Goal: Task Accomplishment & Management: Use online tool/utility

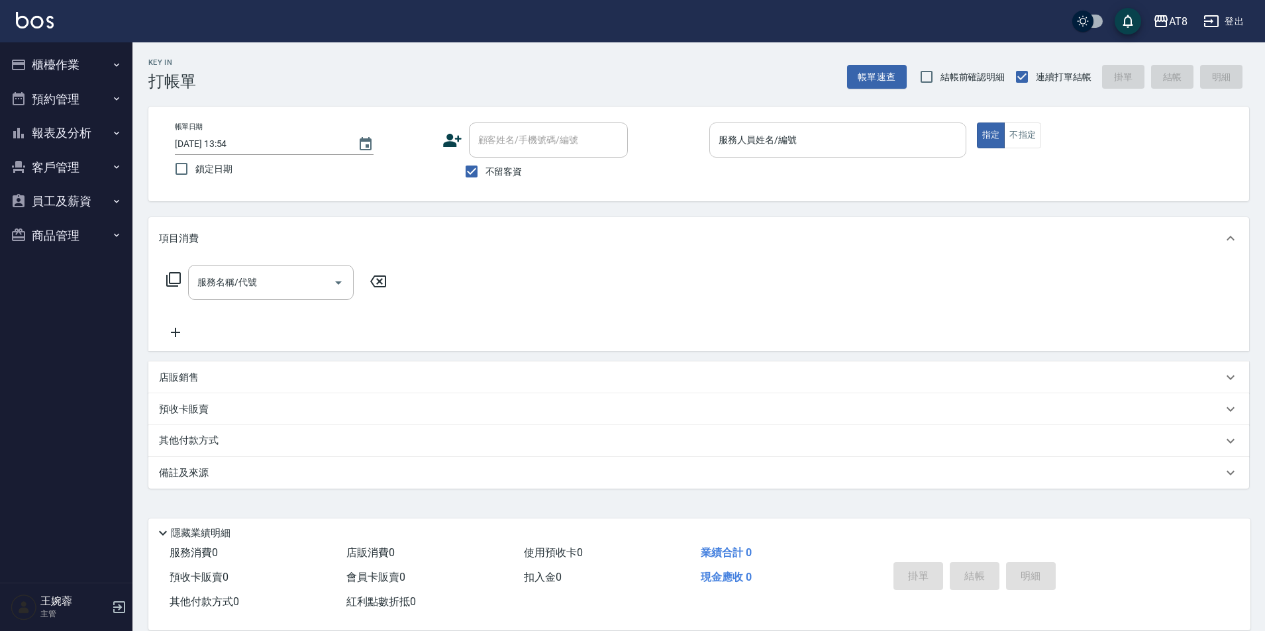
click at [795, 148] on input "服務人員姓名/編號" at bounding box center [837, 139] width 245 height 23
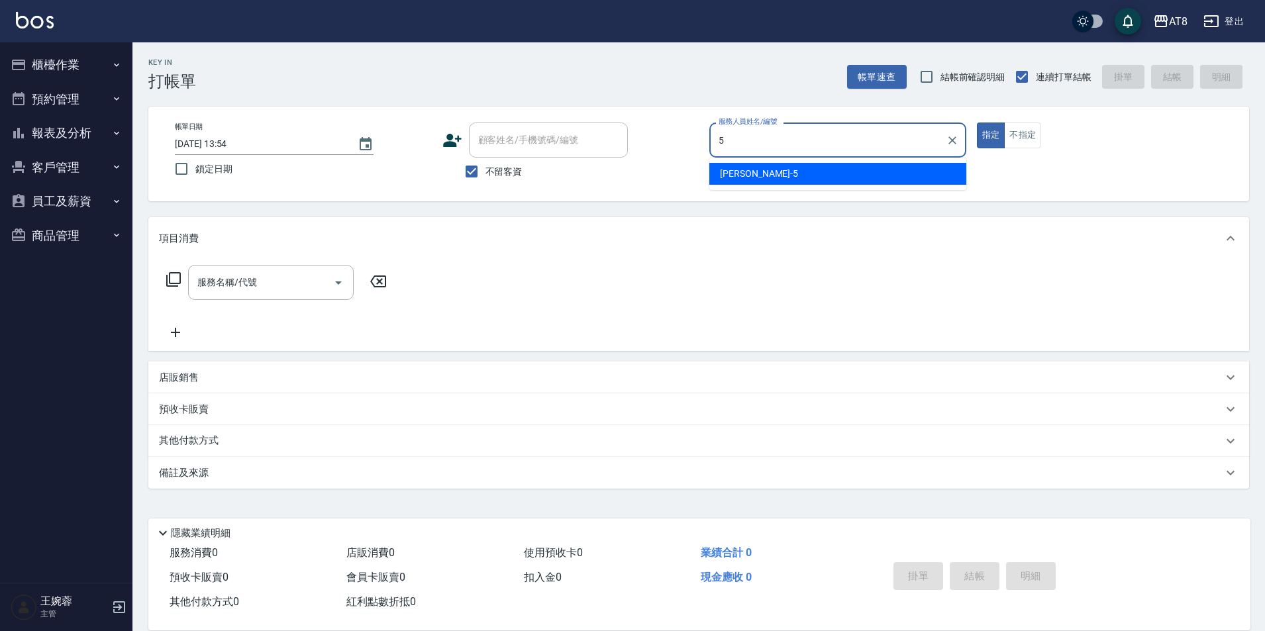
type input "HANK-5"
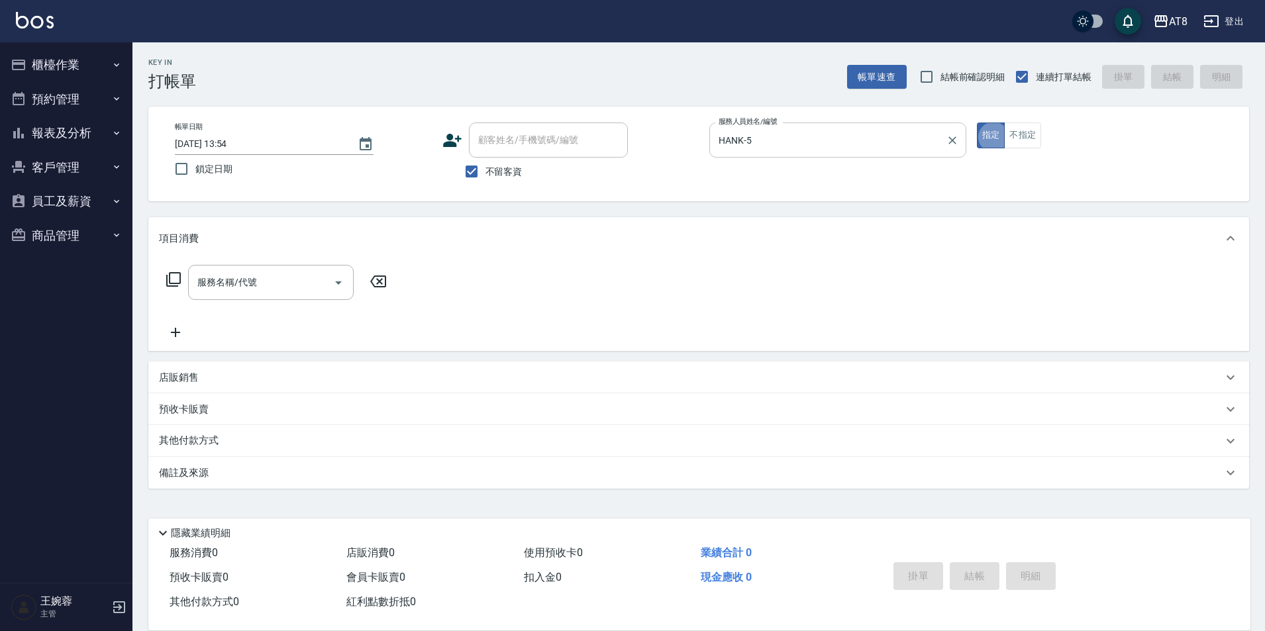
type button "true"
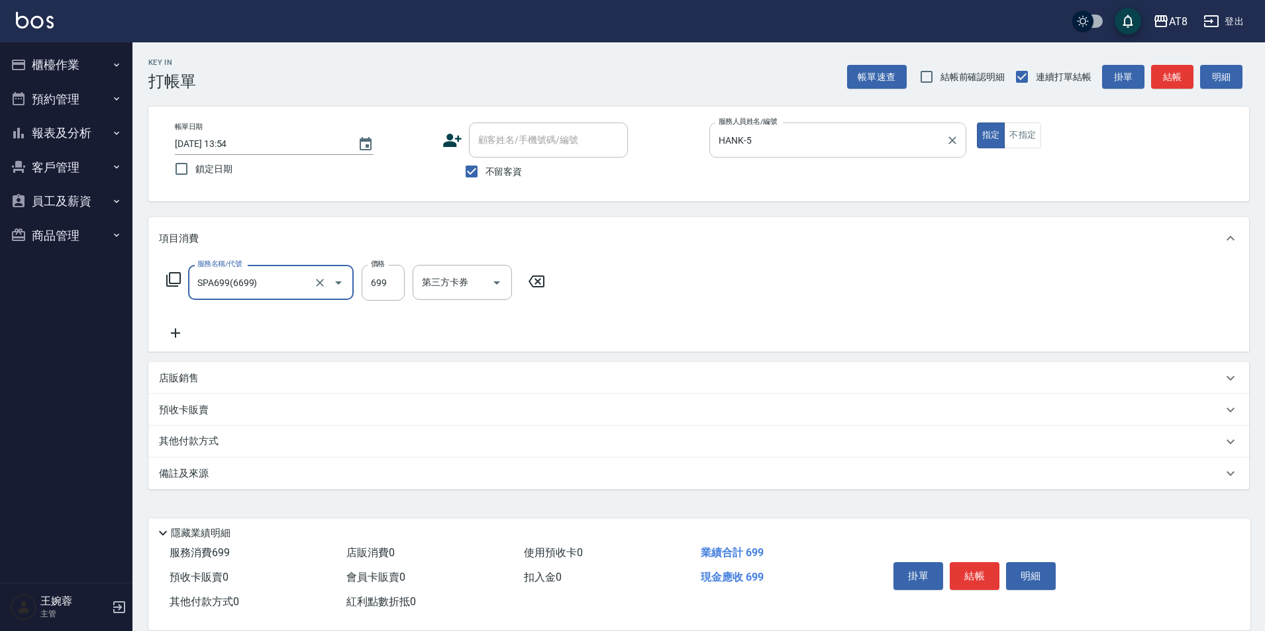
type input "SPA699(6699)"
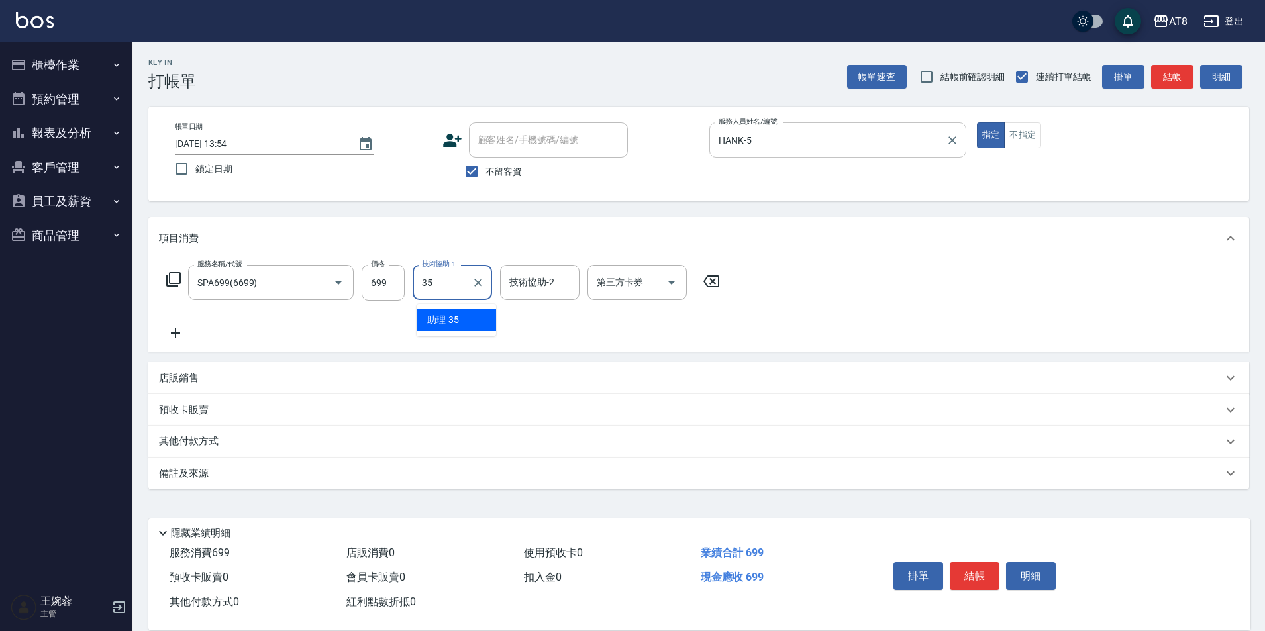
type input "助理-35"
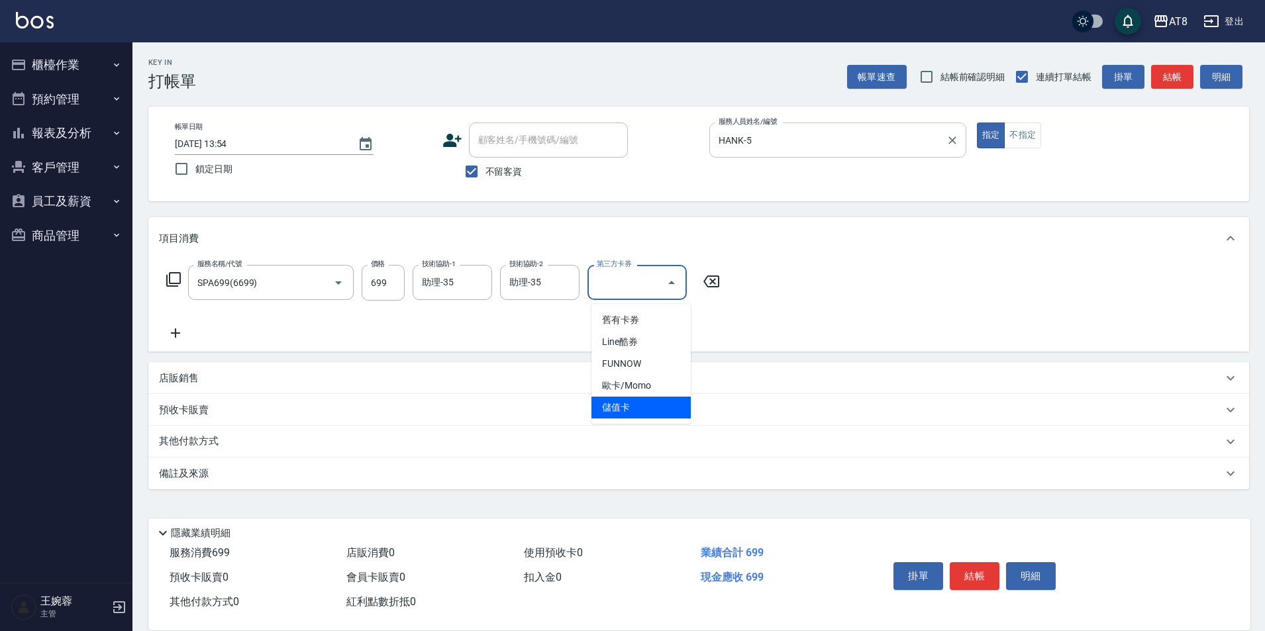
type input "儲值卡"
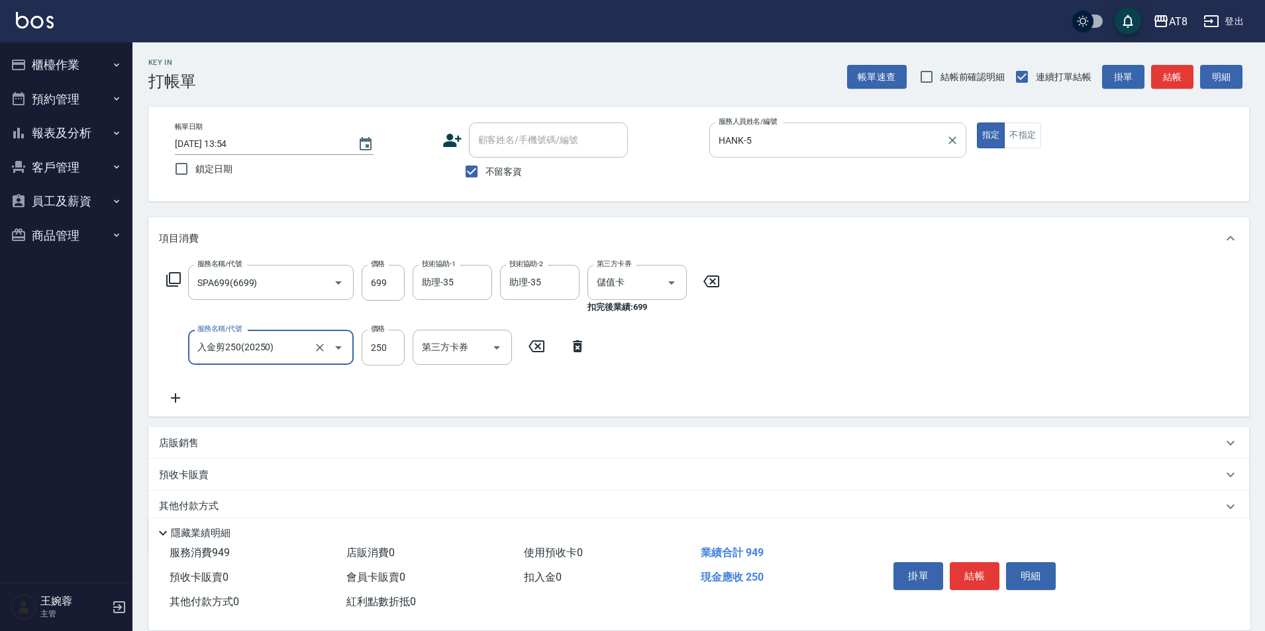
type input "入金剪250(20250)"
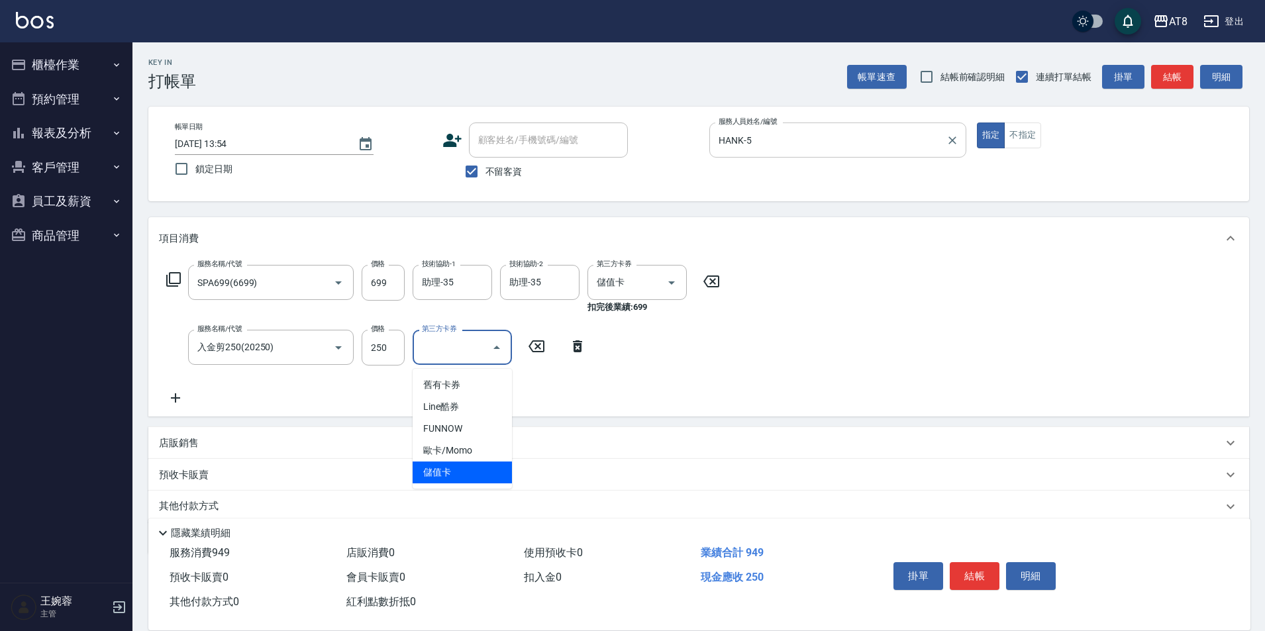
type input "儲值卡"
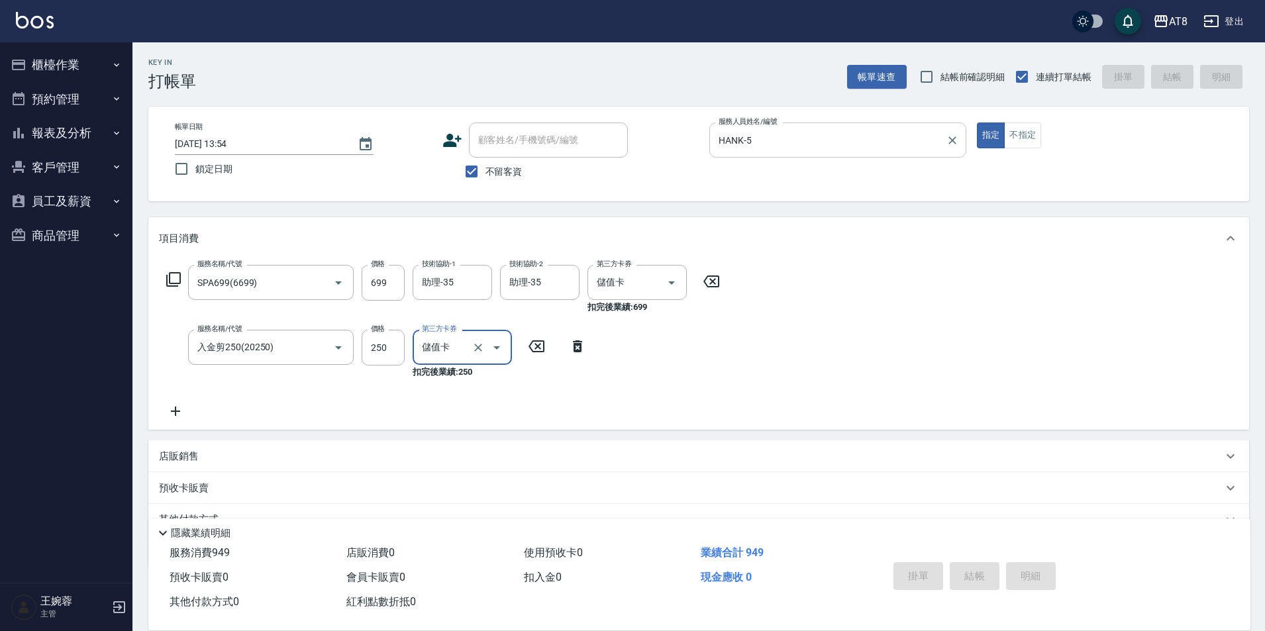
type input "[DATE] 15:40"
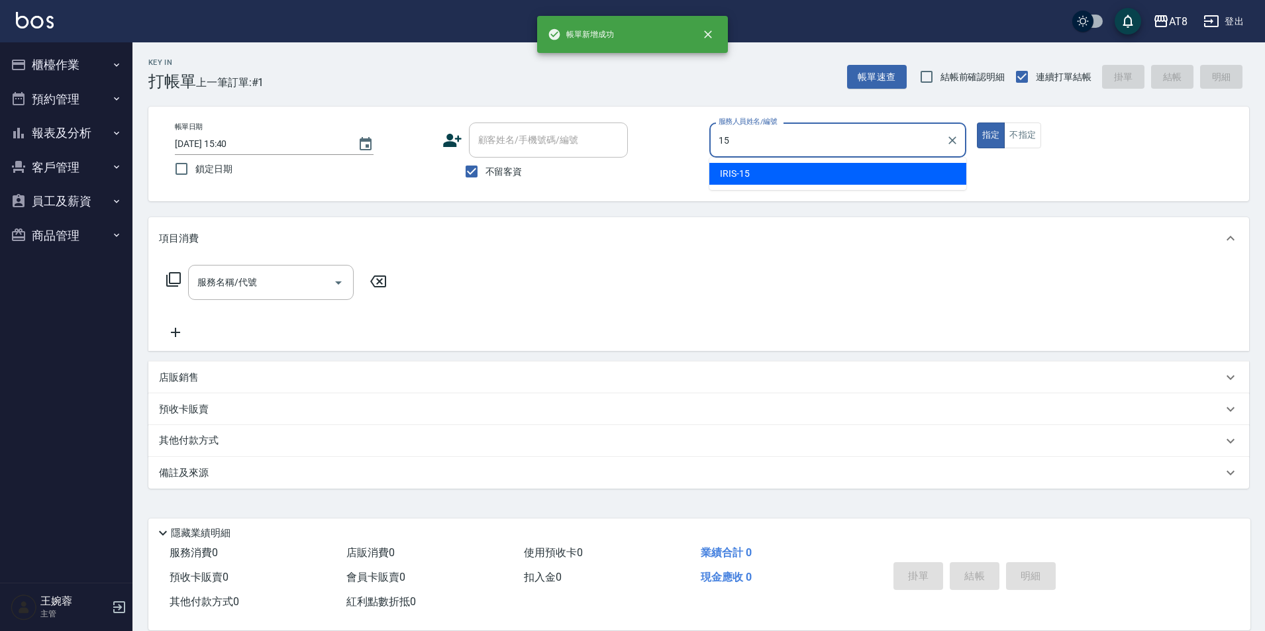
type input "IRIS-15"
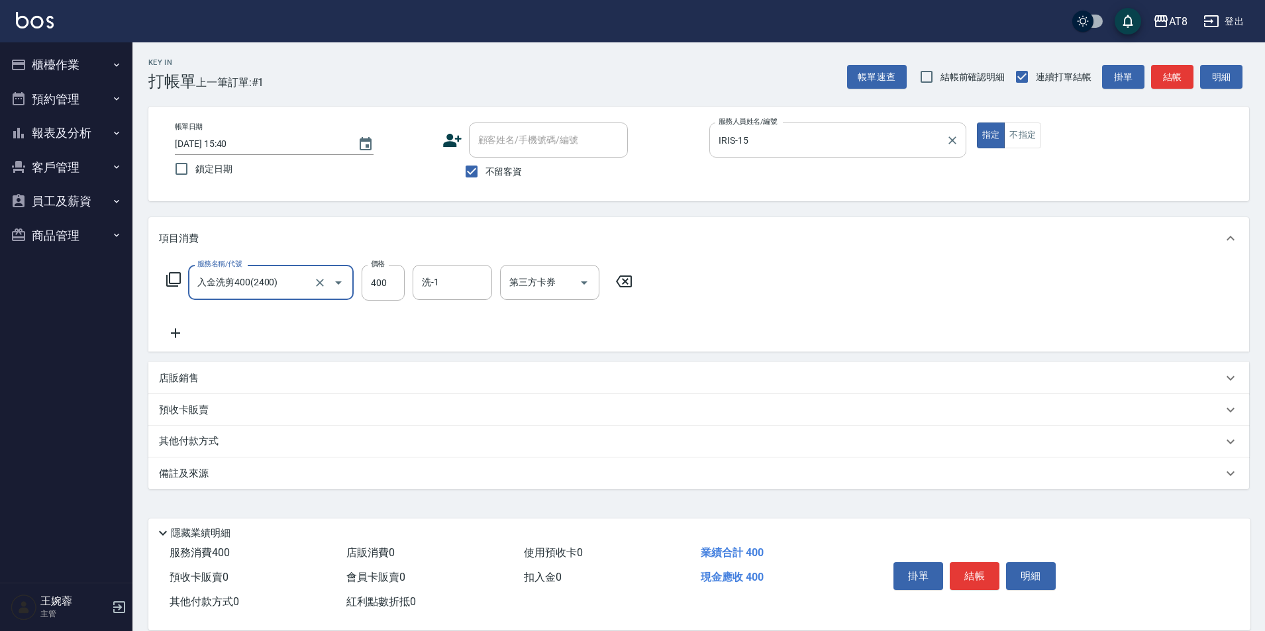
type input "入金洗剪400(2400)"
type input "助理-22"
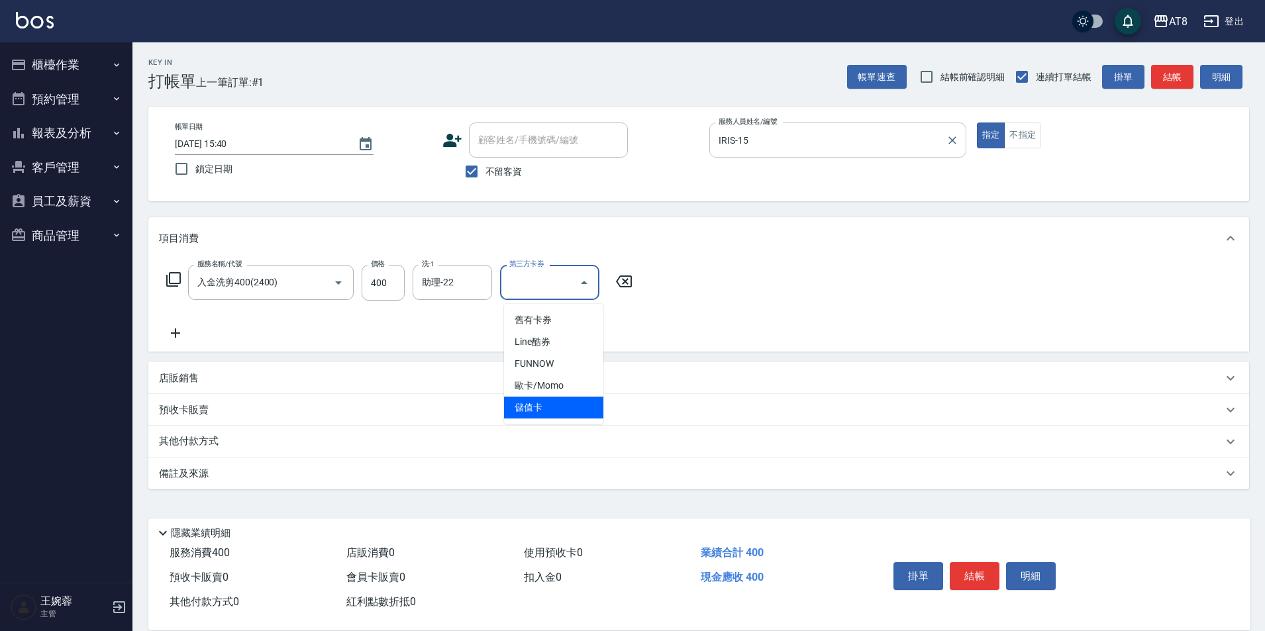
type input "儲值卡"
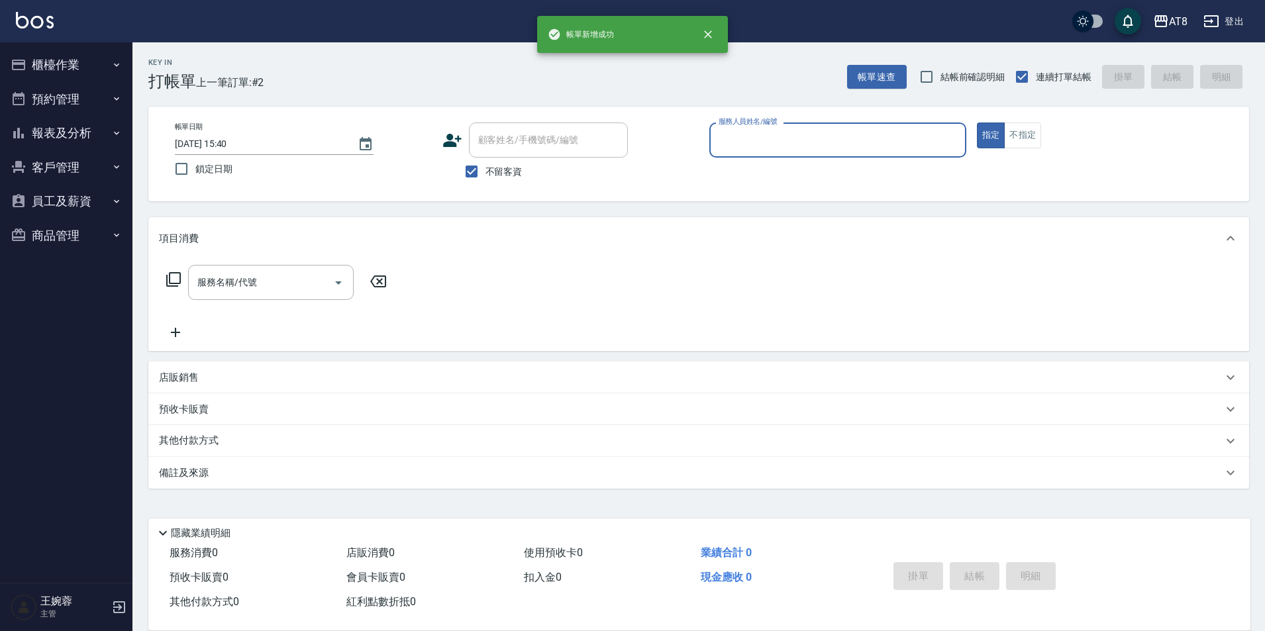
type input "4"
type input "YUKI-1"
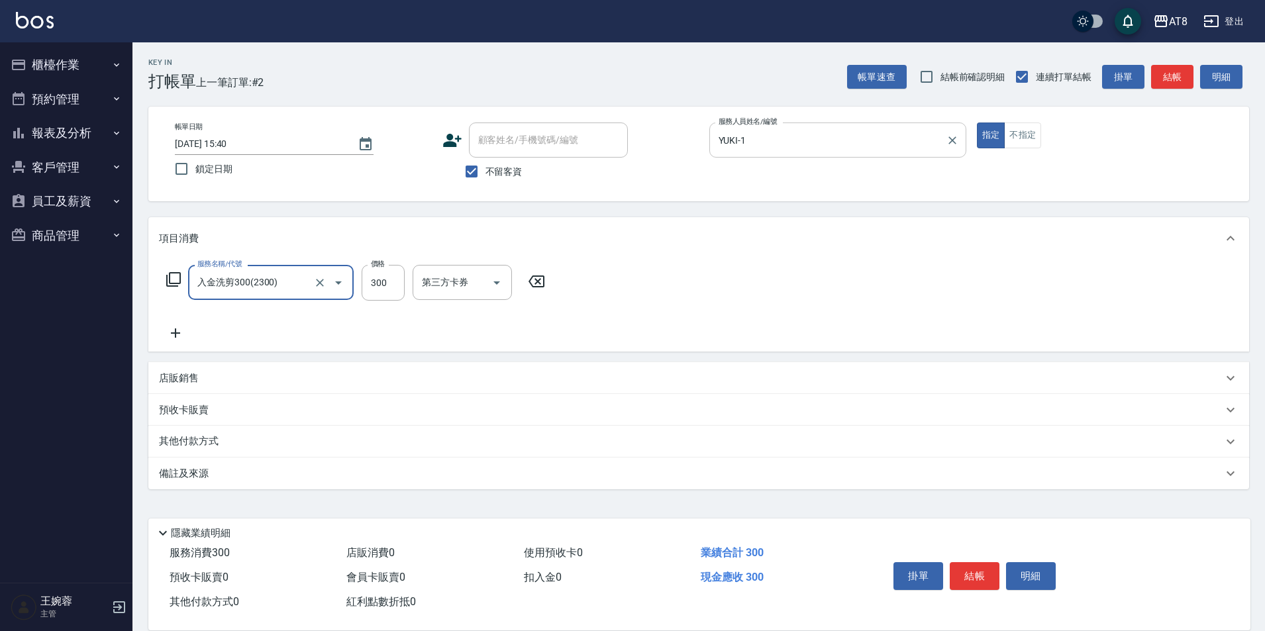
type input "入金洗剪300(2300)"
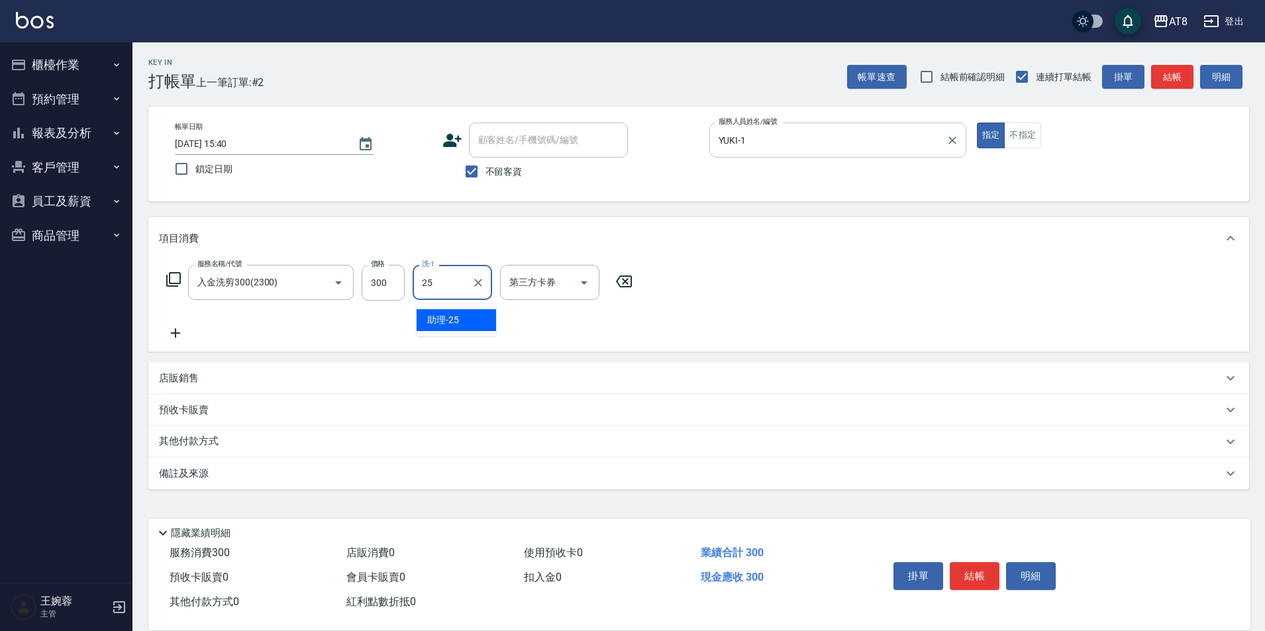
type input "助理-25"
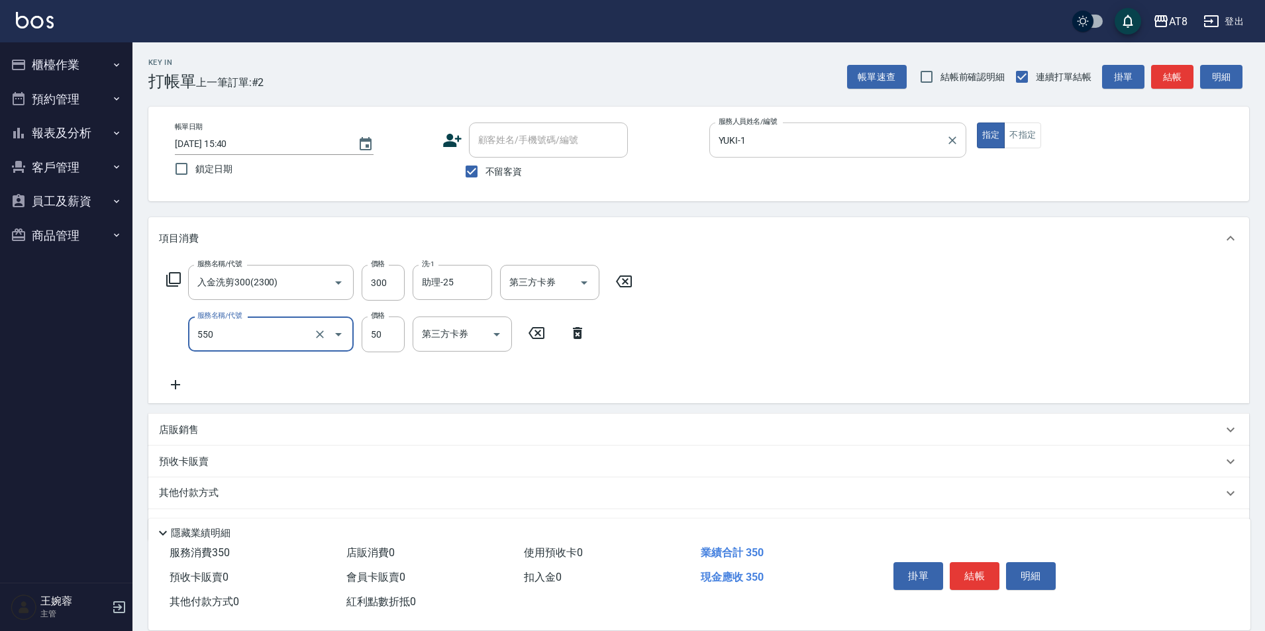
type input "精油或深層(550)"
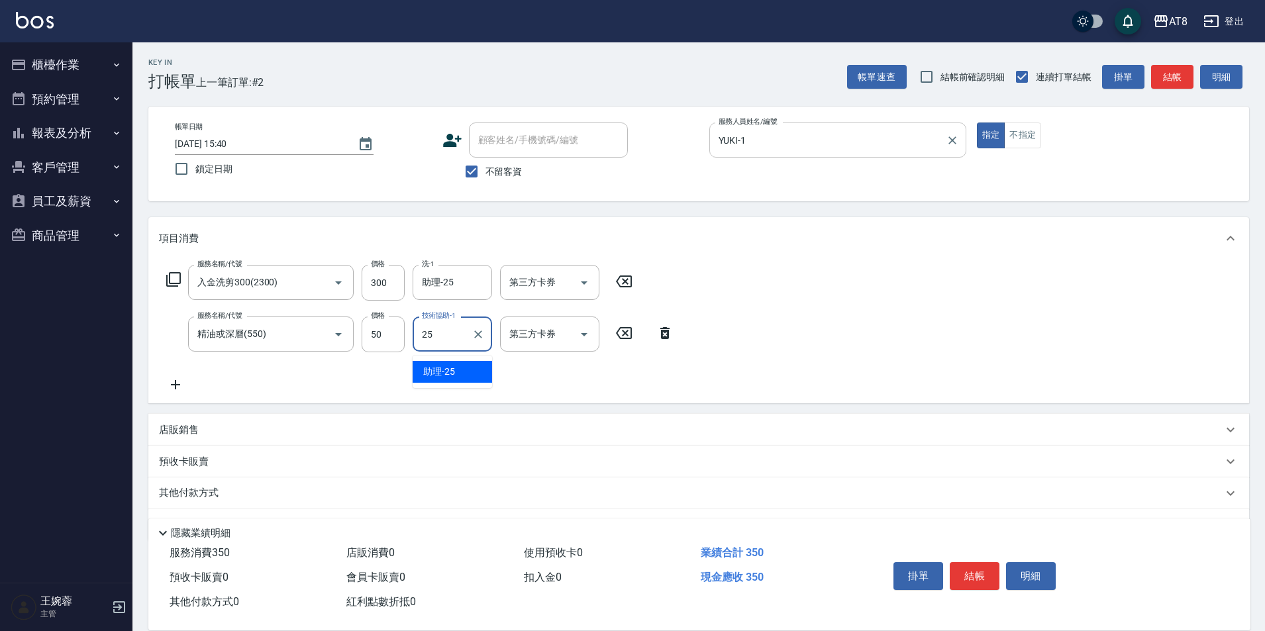
type input "助理-25"
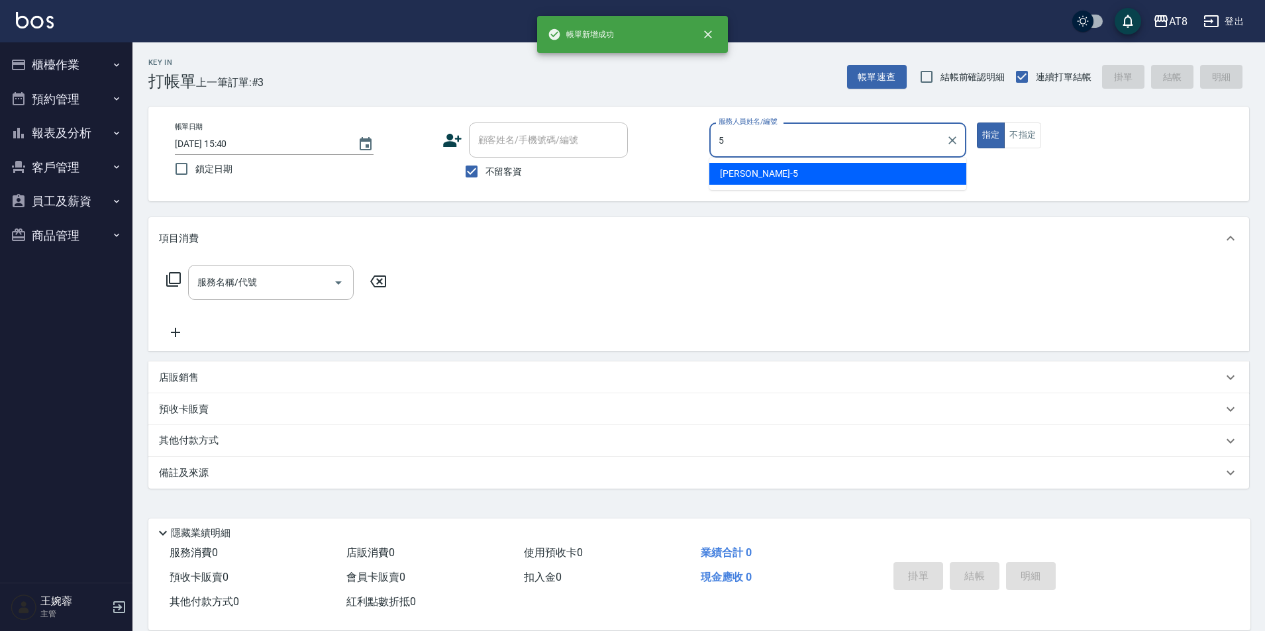
type input "HANK-5"
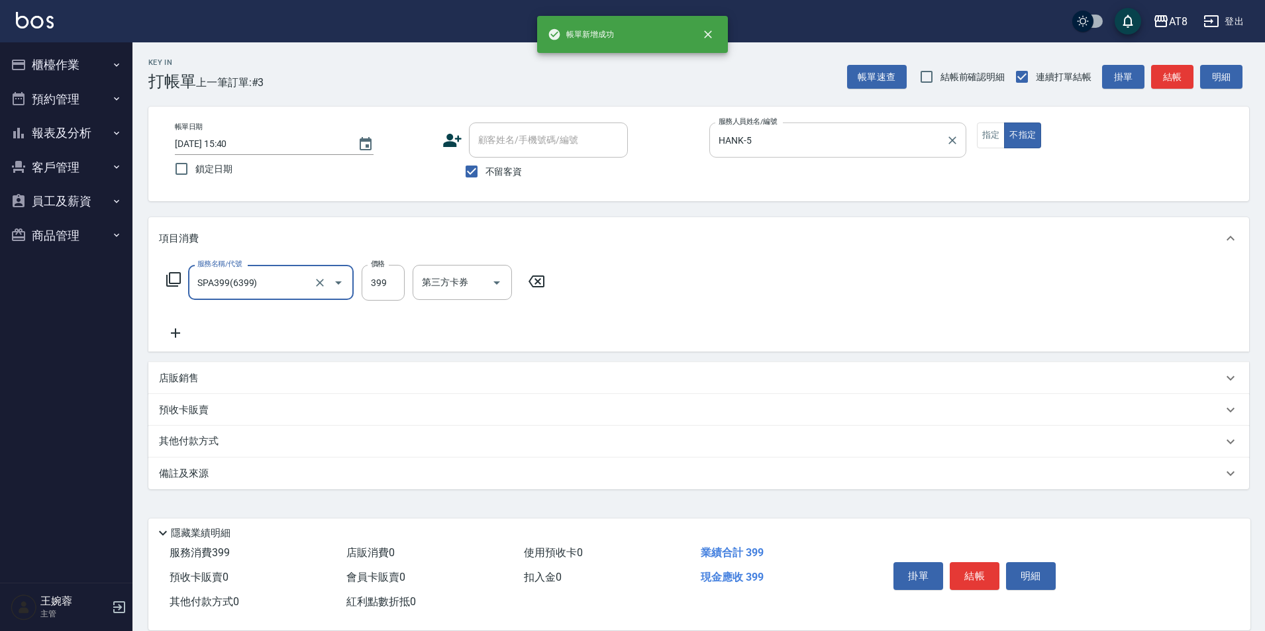
type input "SPA399(6399)"
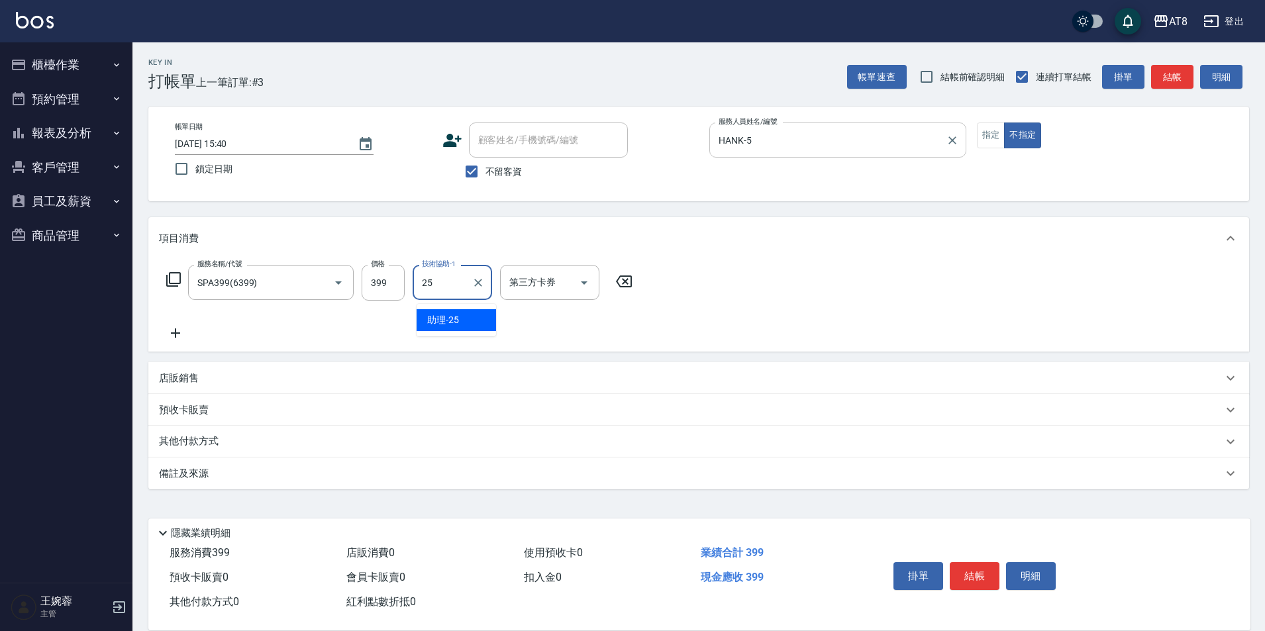
type input "助理-25"
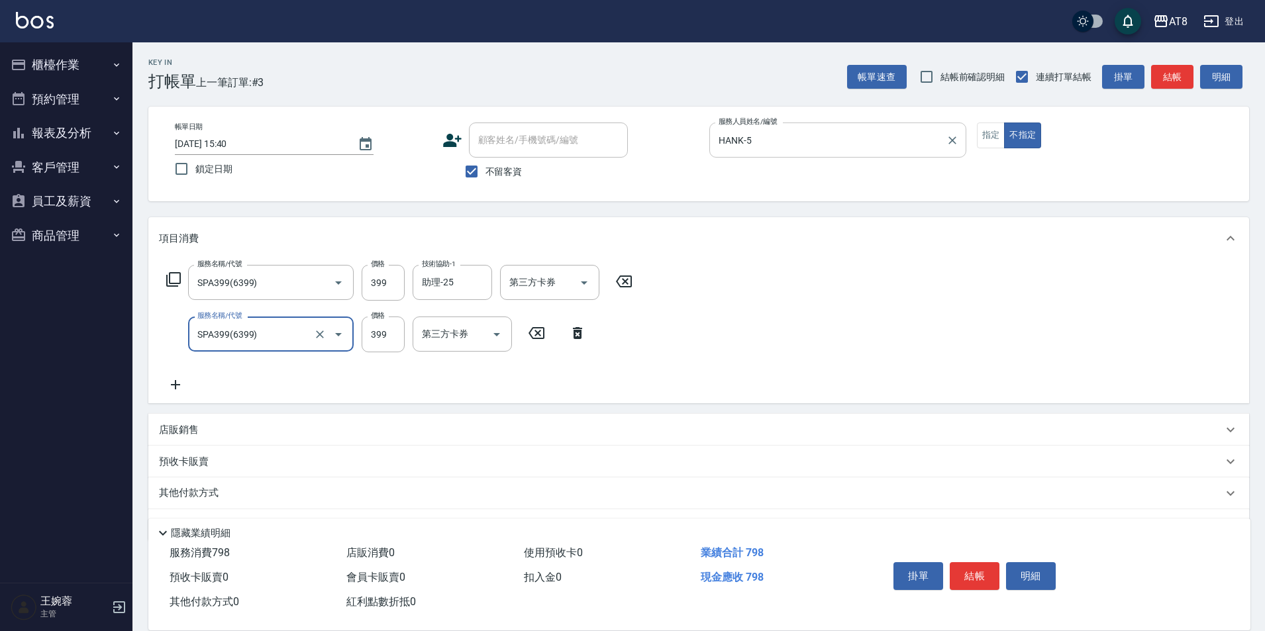
type input "SPA399(6399)"
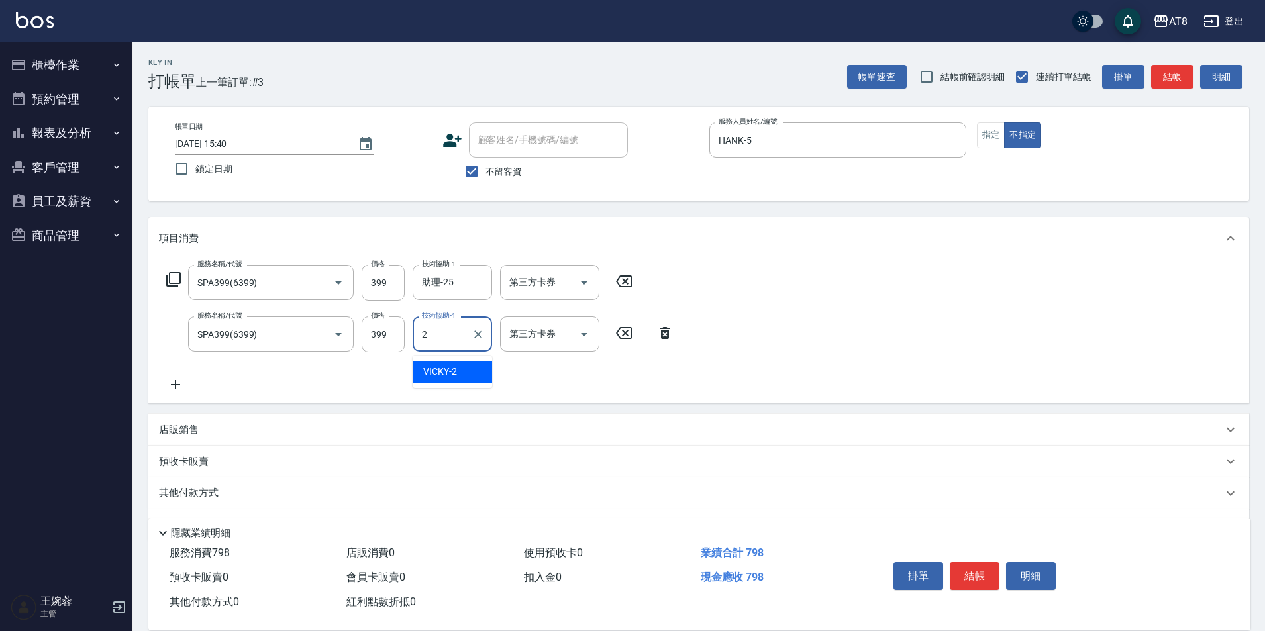
type input "2"
click at [617, 334] on icon at bounding box center [623, 333] width 33 height 16
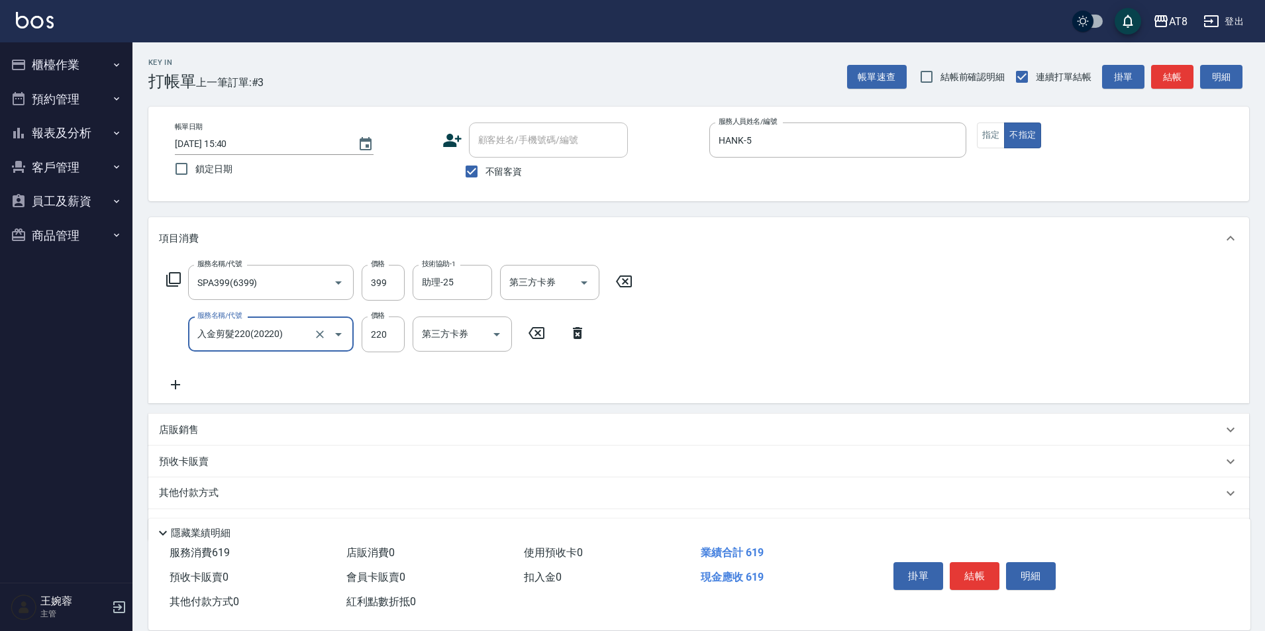
type input "入金剪髮220(20220)"
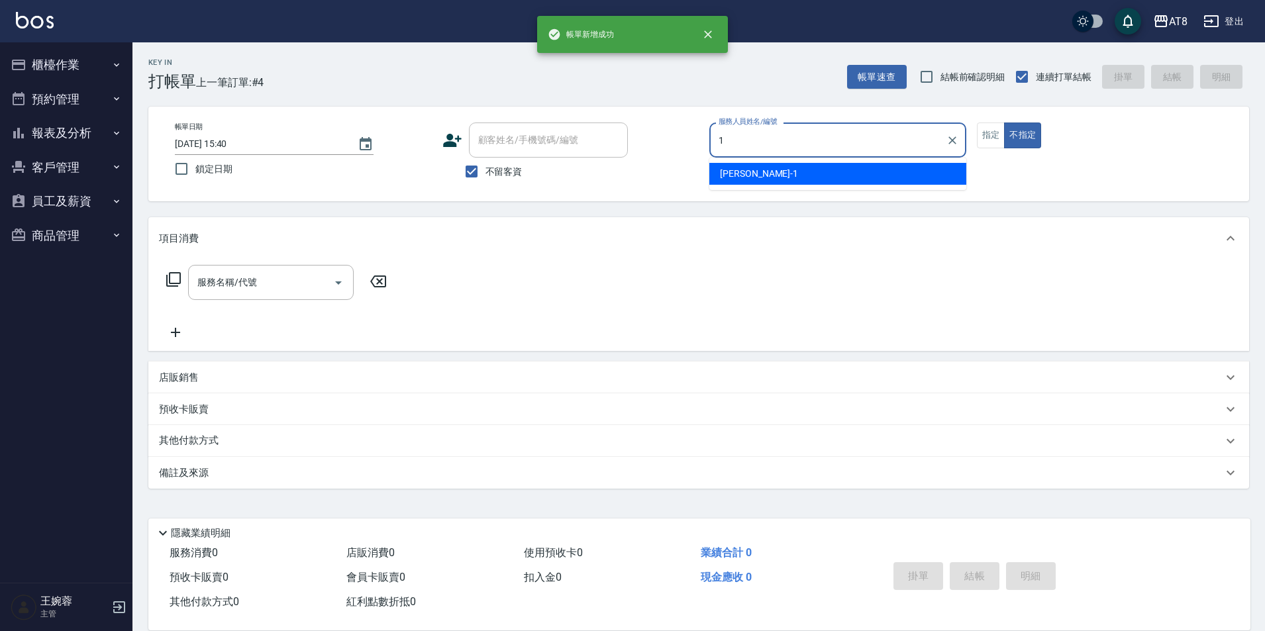
type input "YUKI-1"
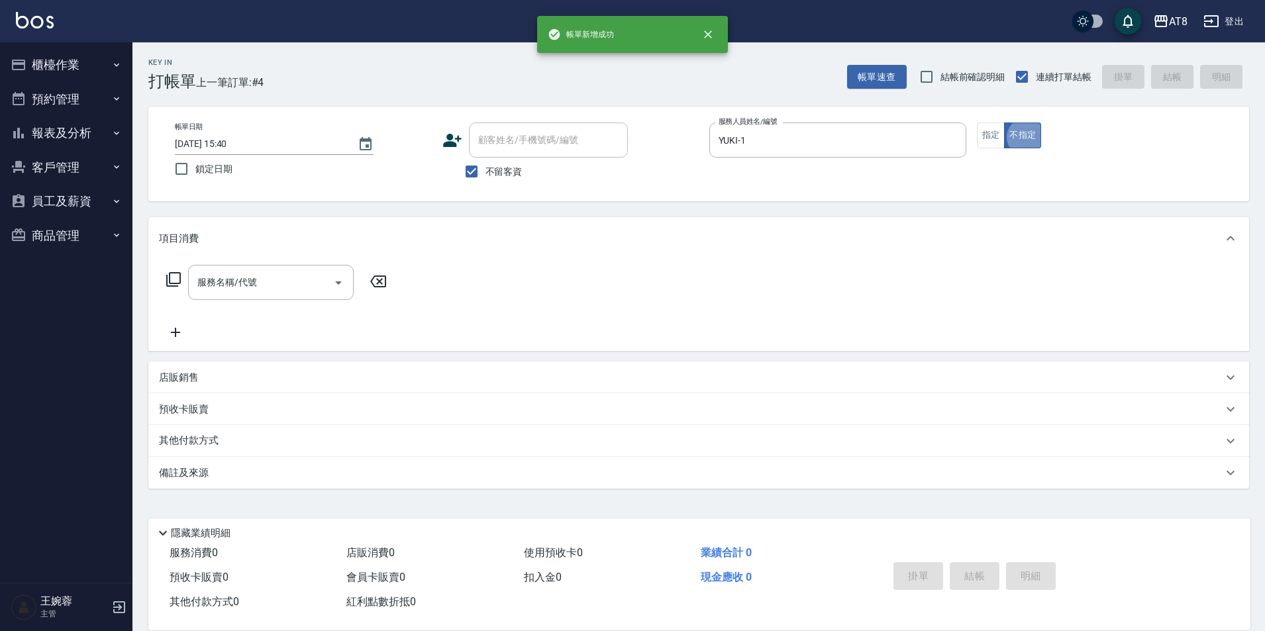
type button "false"
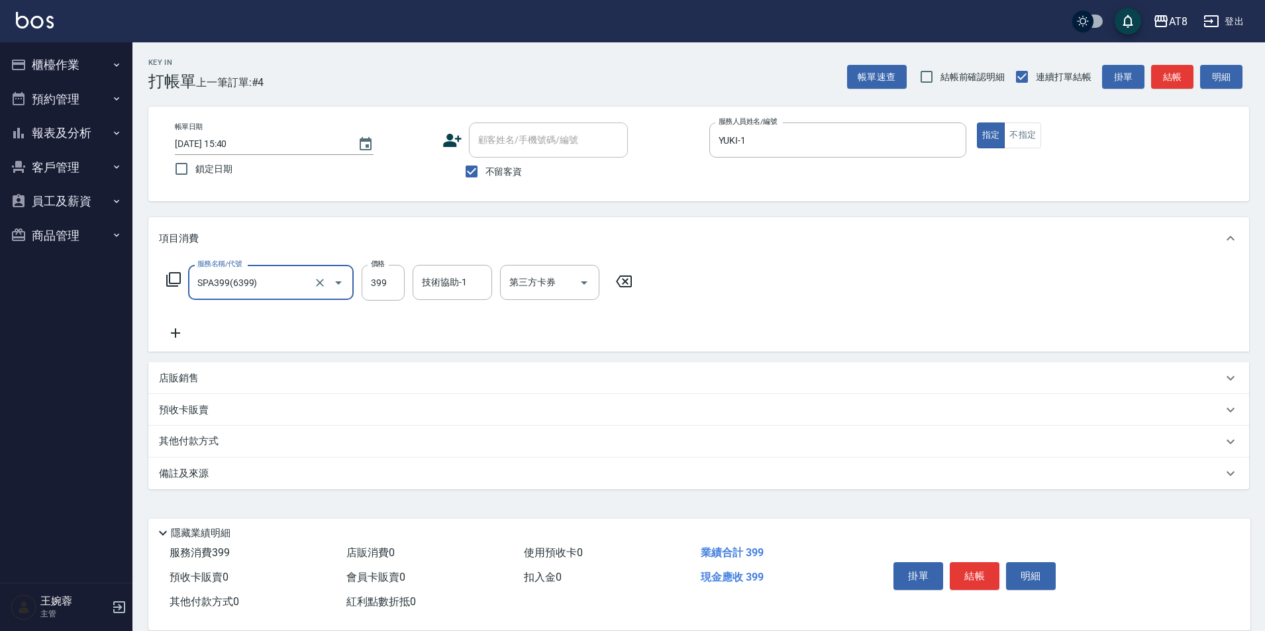
type input "SPA399(6399)"
type input "助理-35"
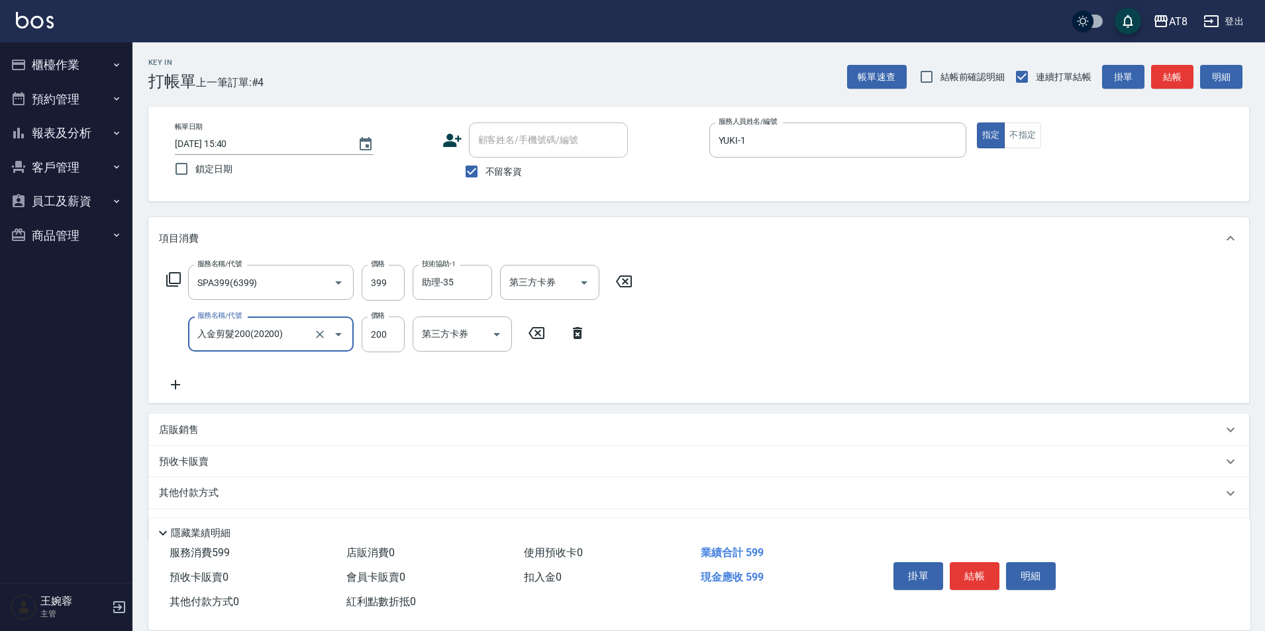
type input "入金剪髮200(20200)"
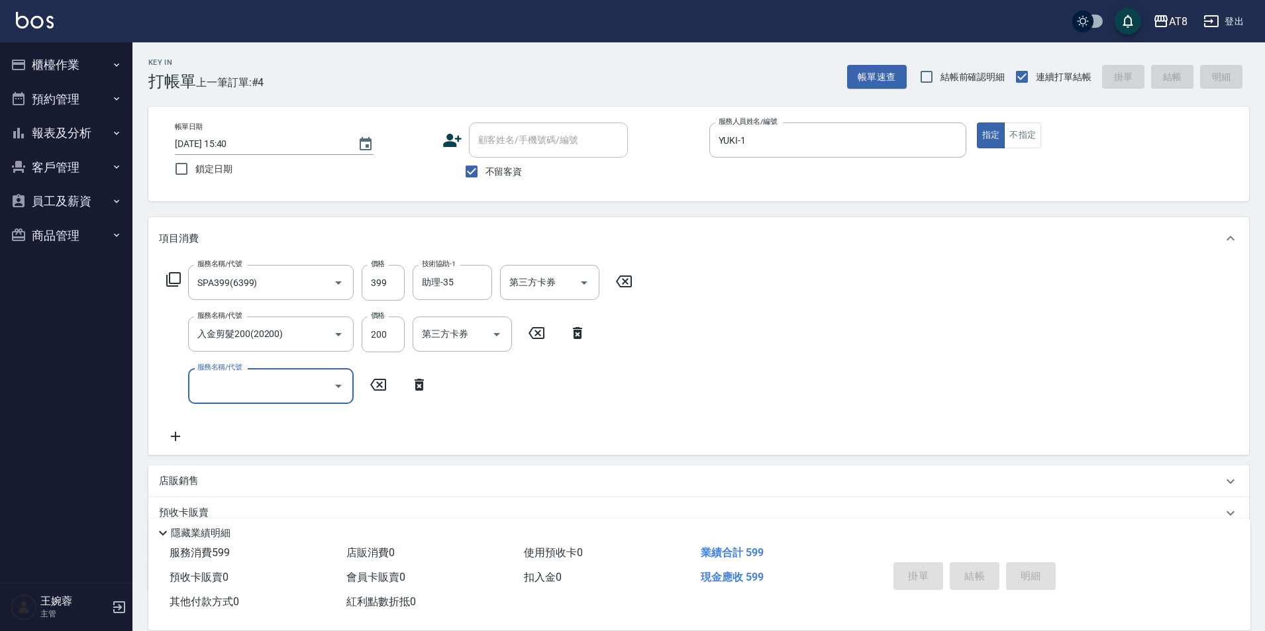
type input "[DATE] 15:41"
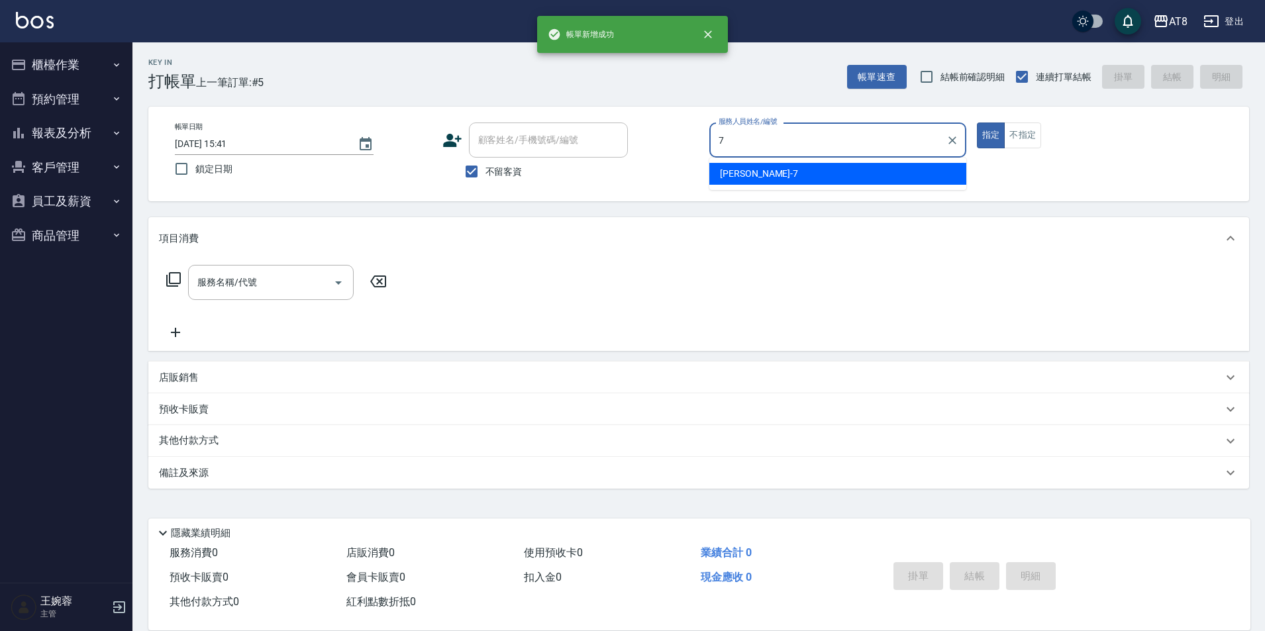
type input "[PERSON_NAME]-7"
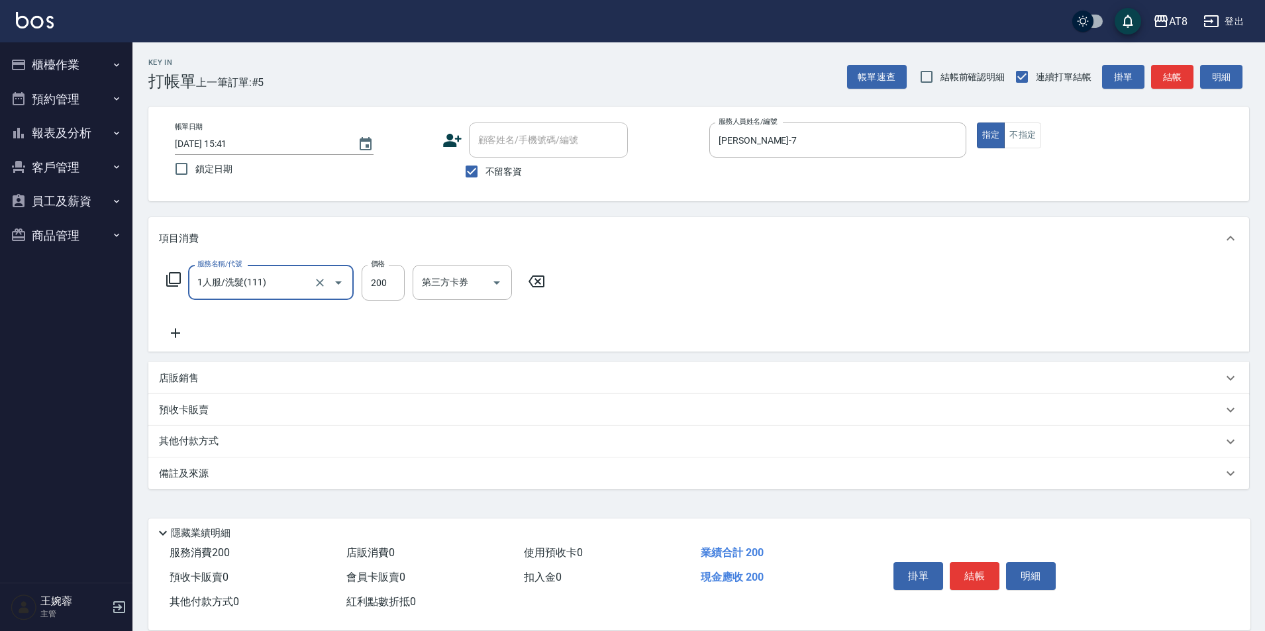
type input "1人服/洗髮(111)"
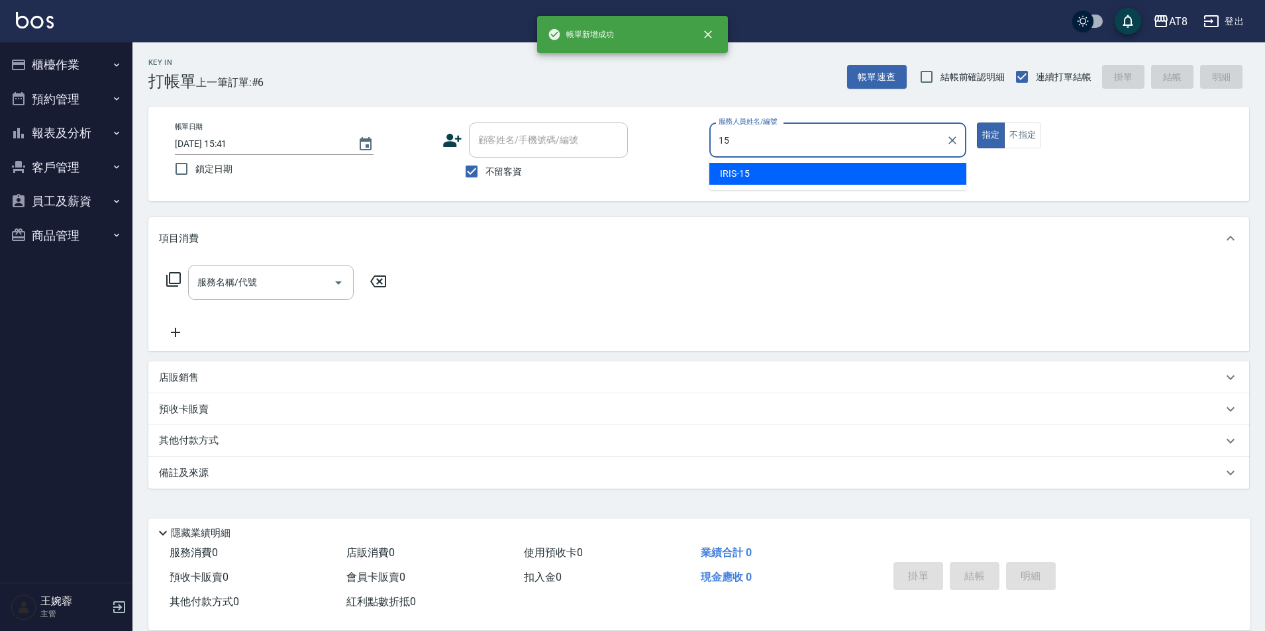
type input "IRIS-15"
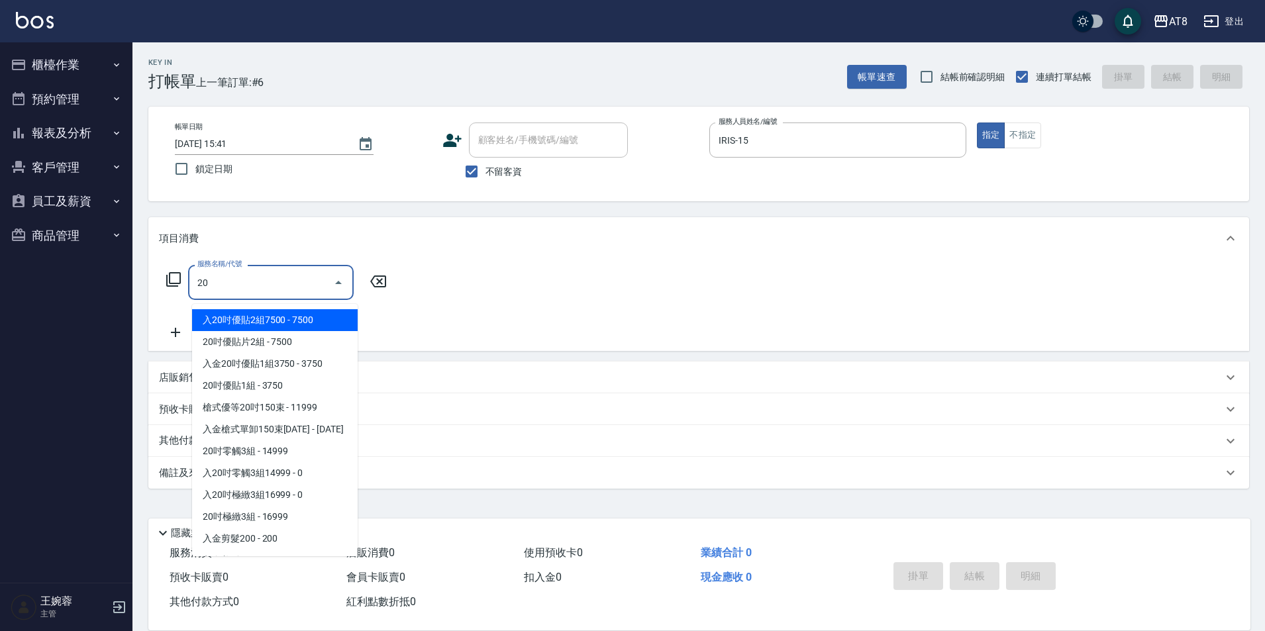
type input "2"
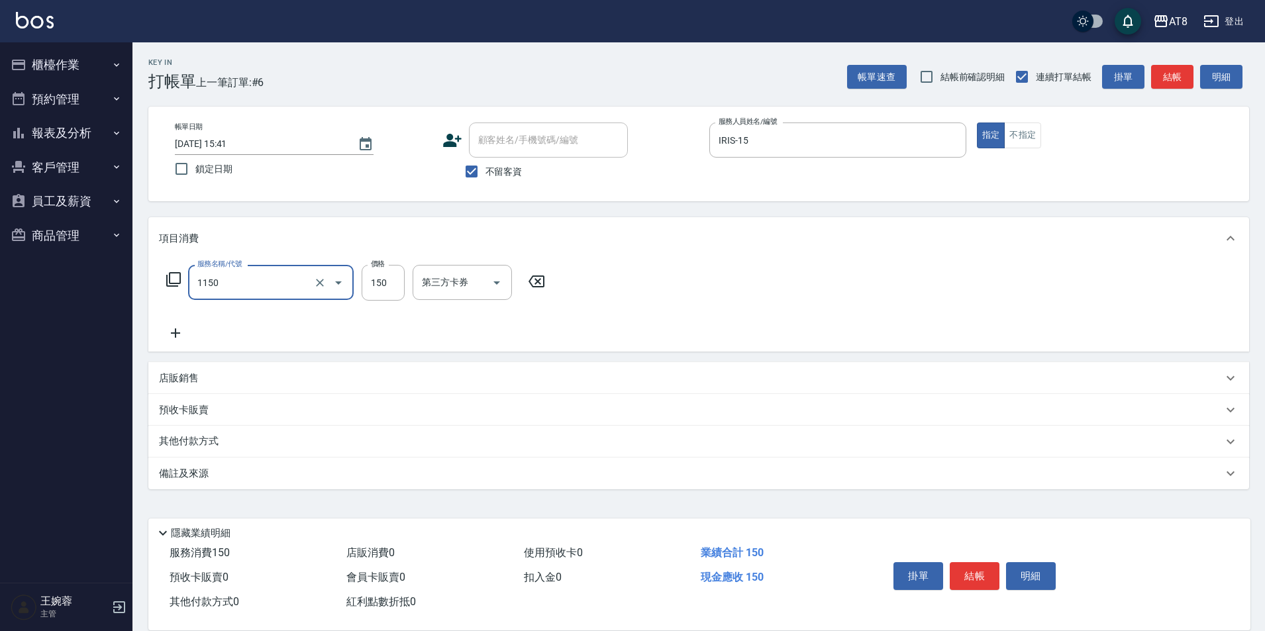
type input "洗髮(1150)"
type input "200"
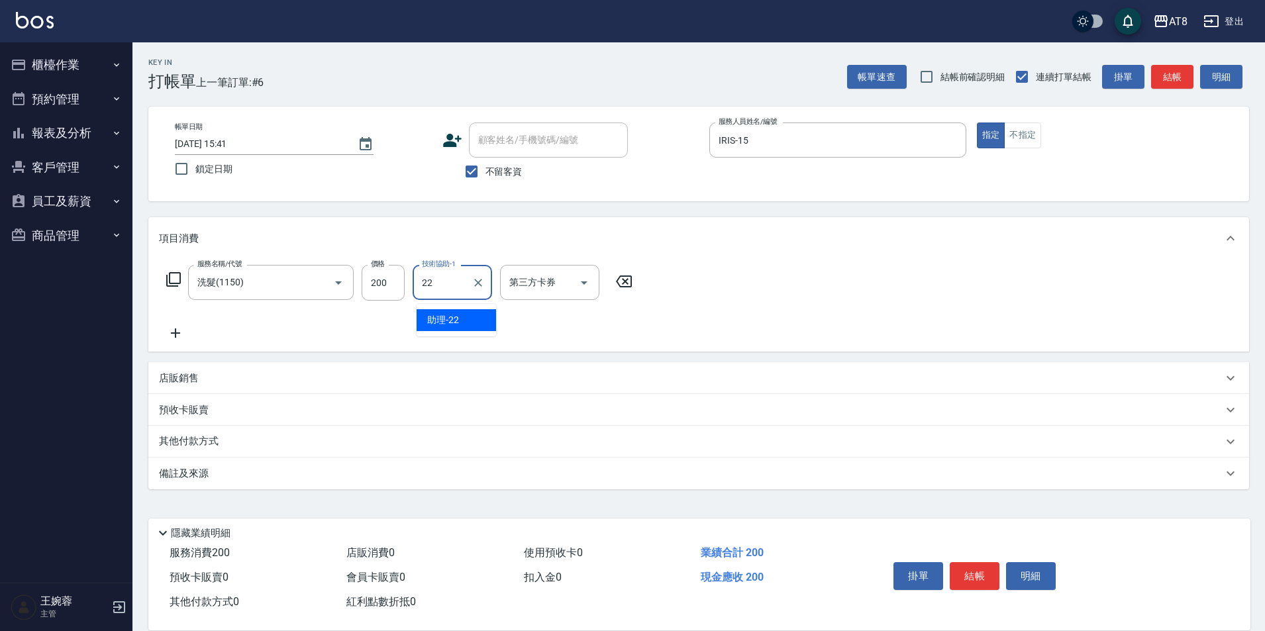
type input "助理-22"
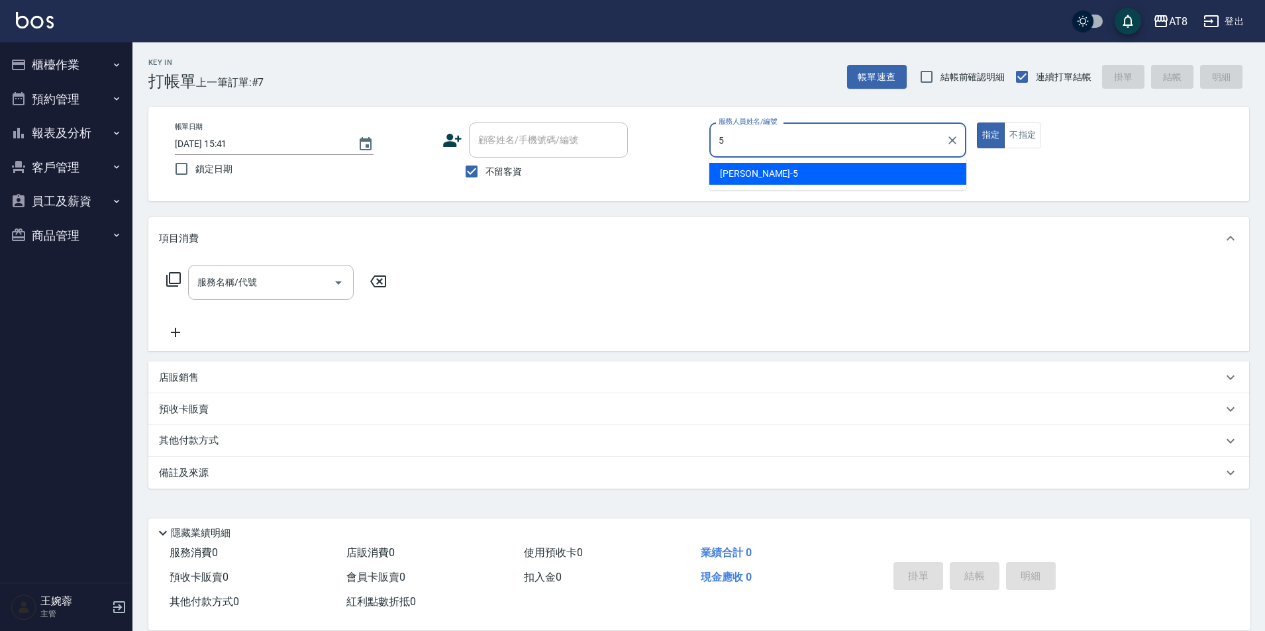
type input "HANK-5"
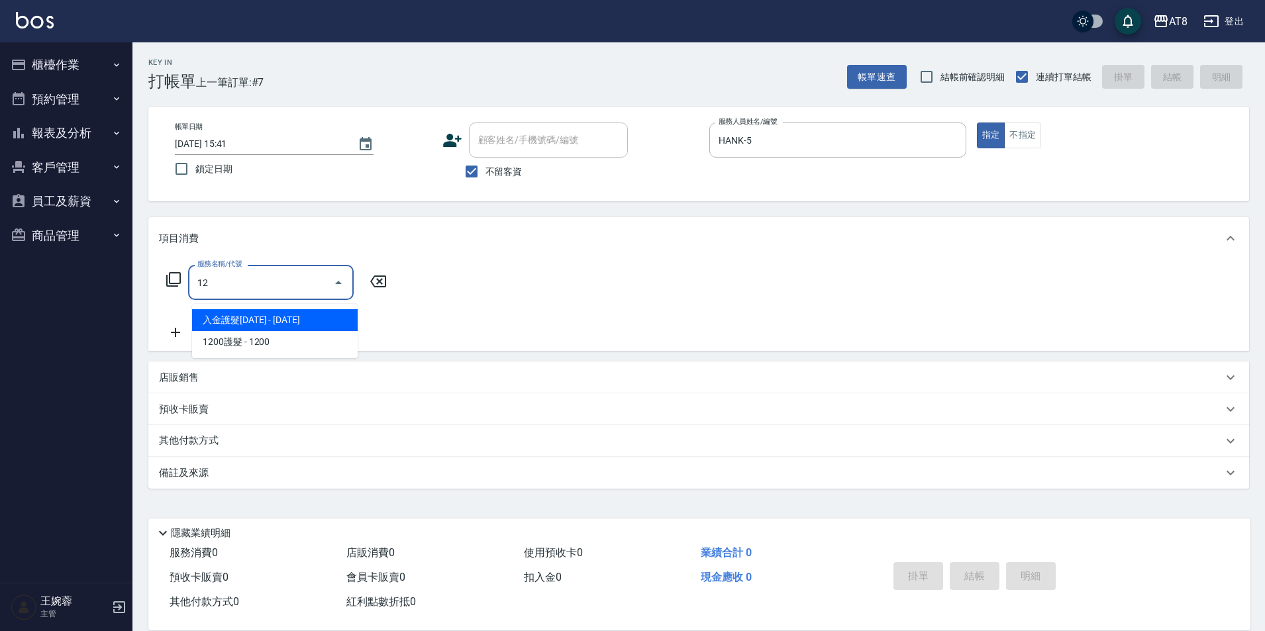
type input "1"
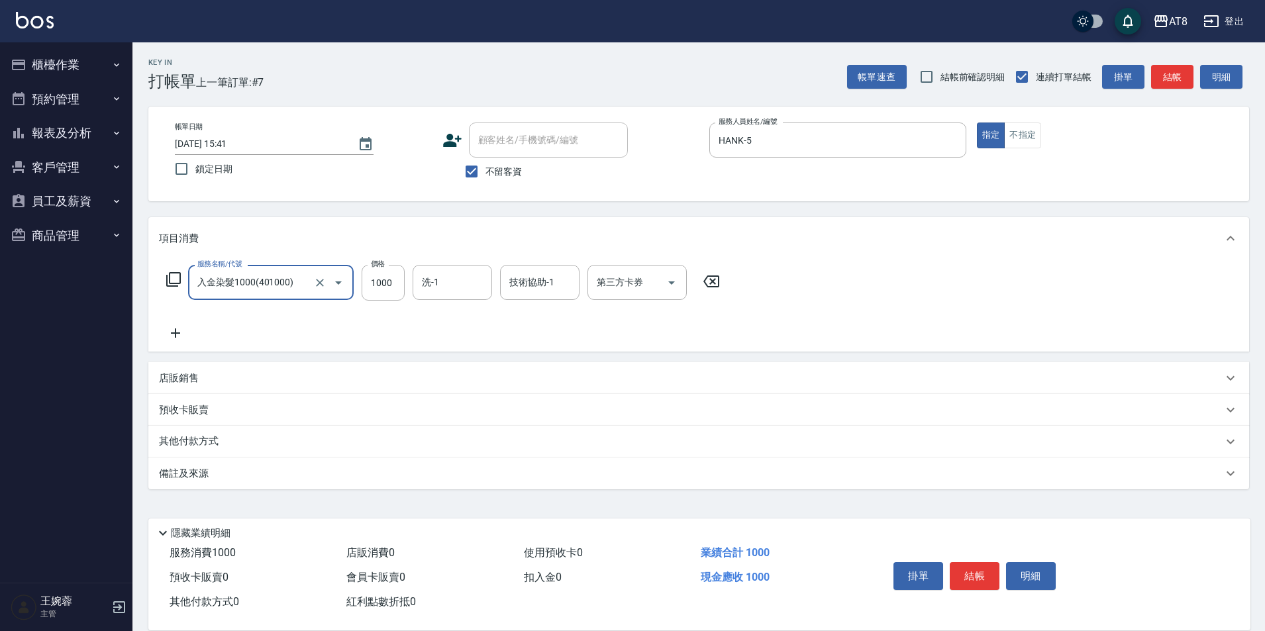
type input "入金染髮1000(401000)"
type input "1200"
type input "助理-22"
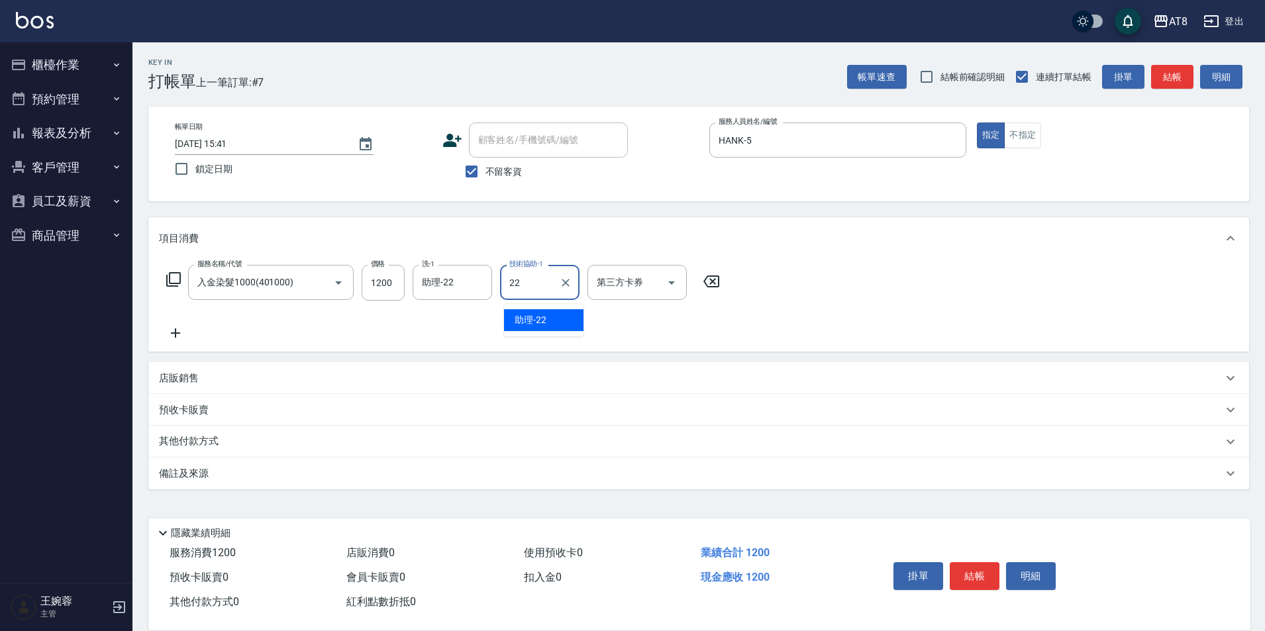
type input "助理-22"
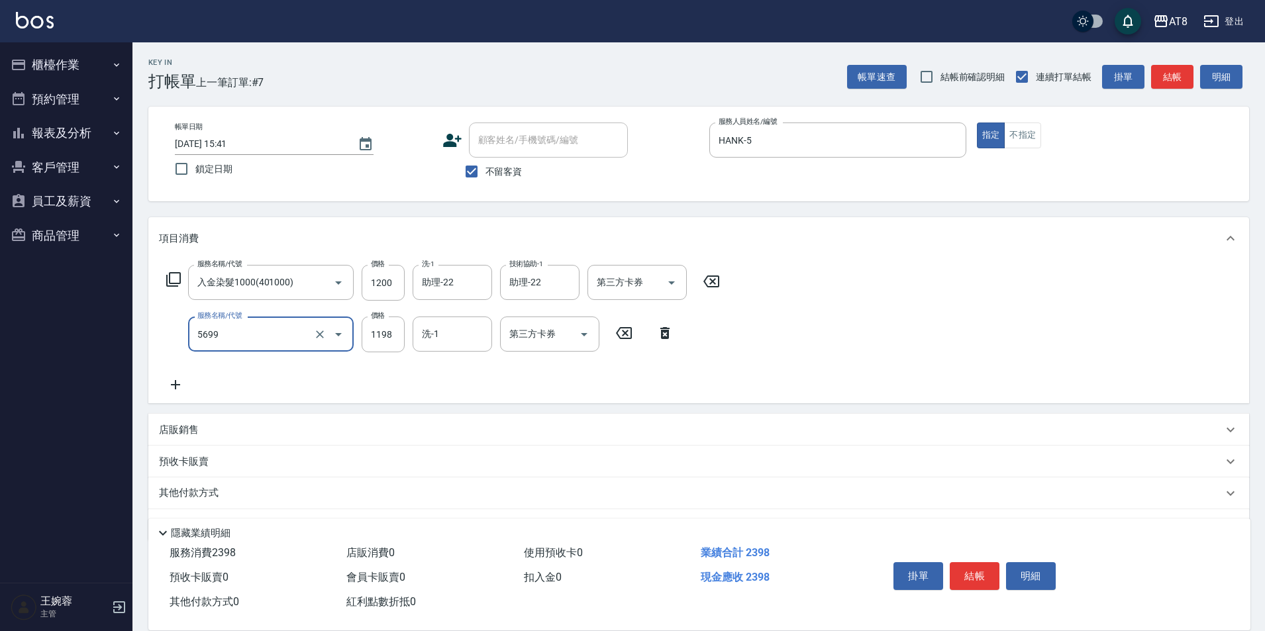
type input "水沁涼套餐(5699)"
type input "1098"
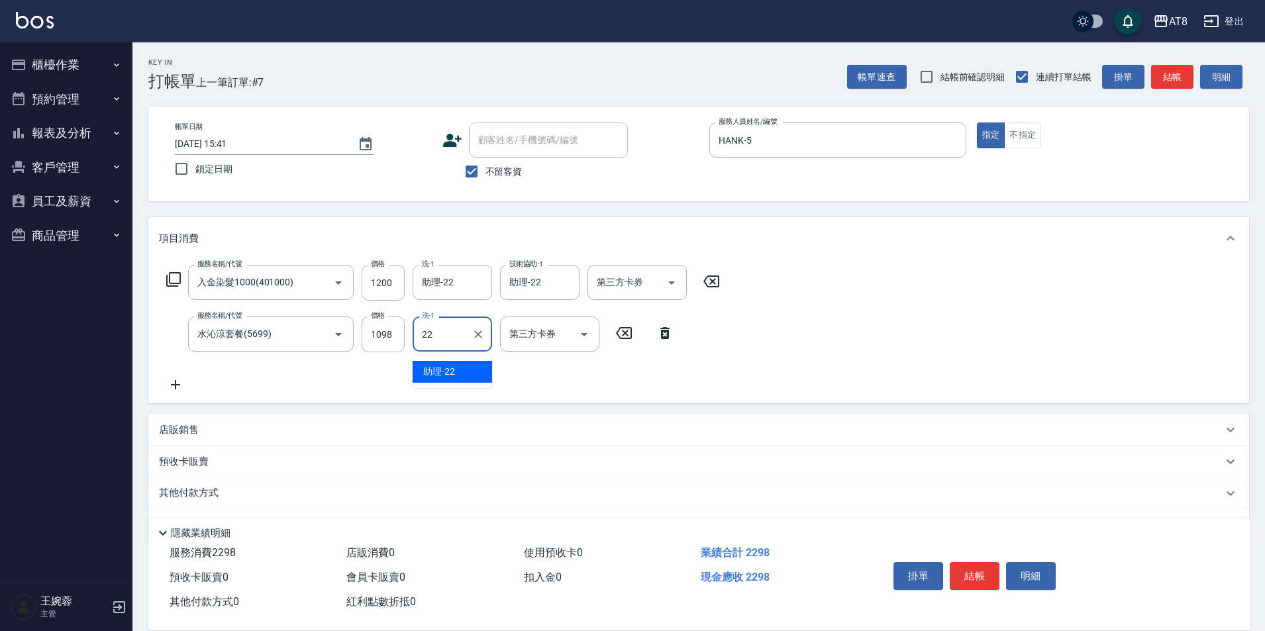
type input "助理-22"
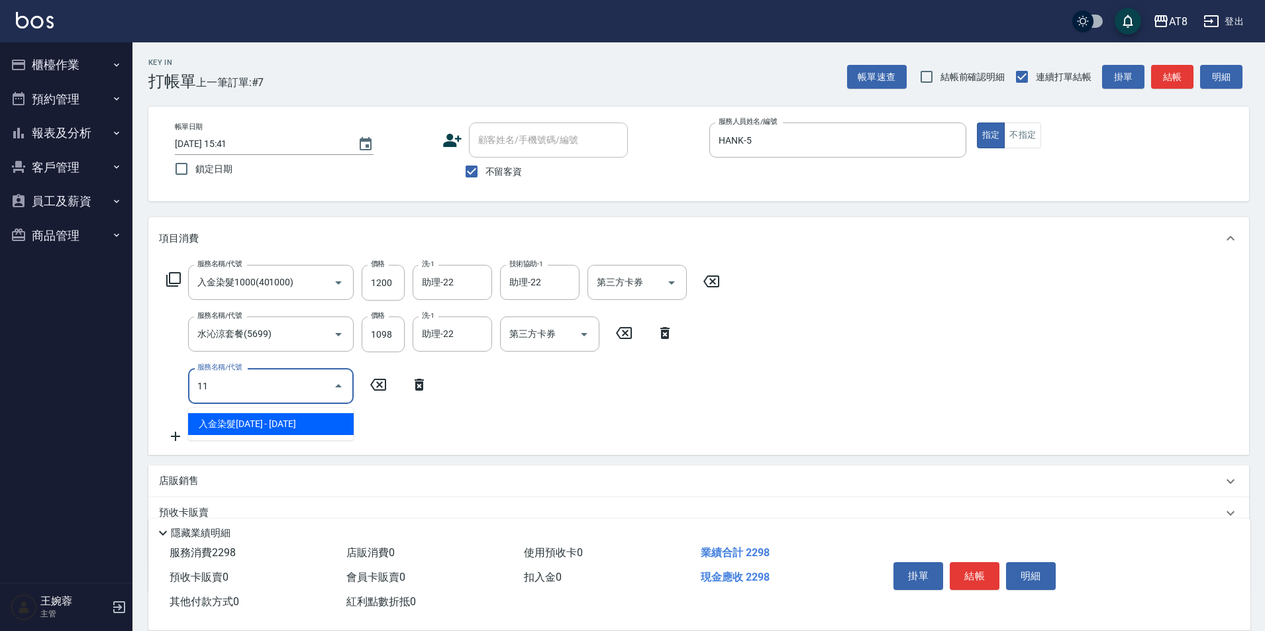
type input "1"
type input "入金槍式單卸150束2000(07020)"
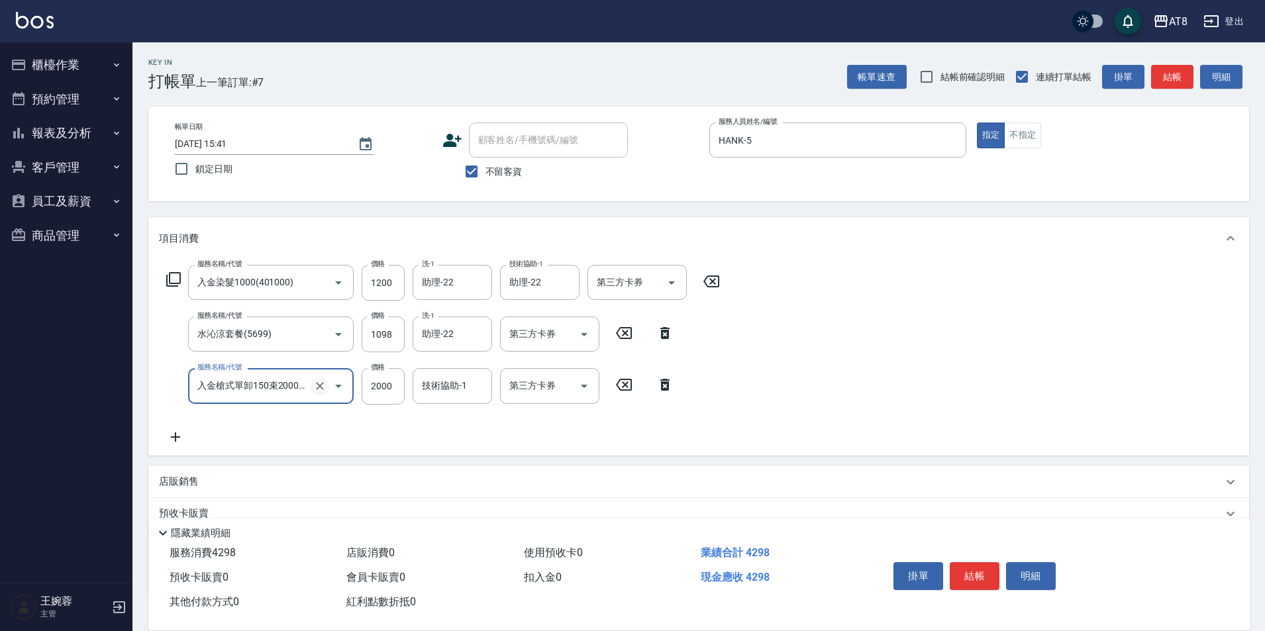
click at [316, 385] on icon "Clear" at bounding box center [319, 386] width 13 height 13
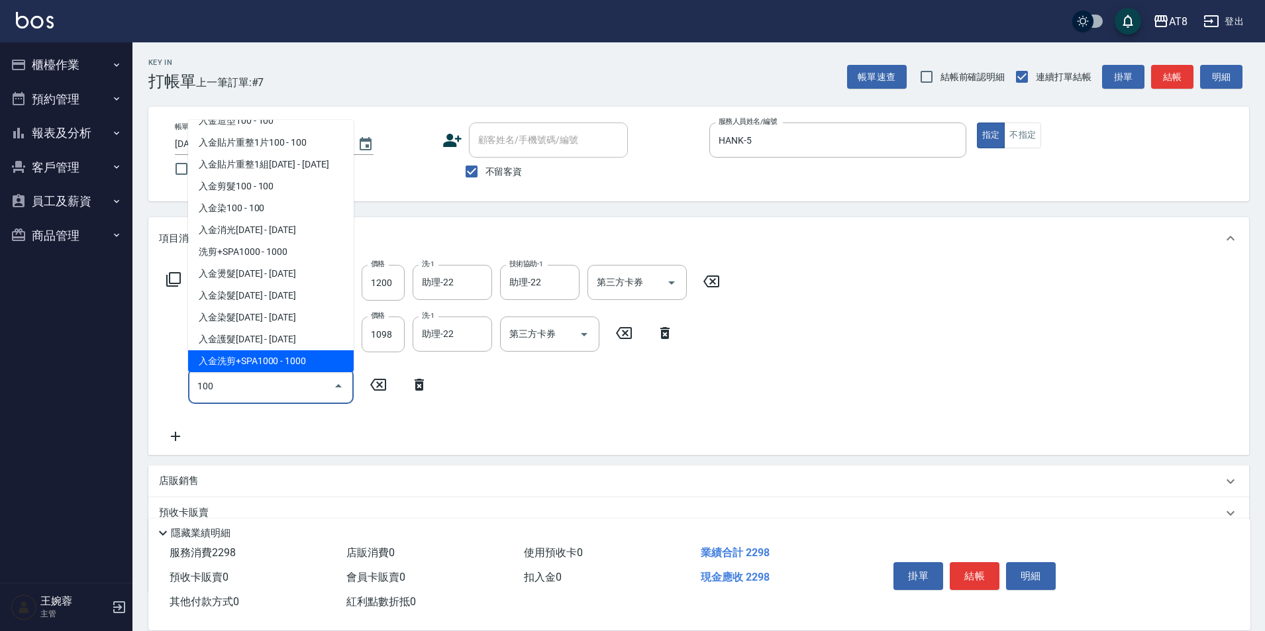
scroll to position [5, 0]
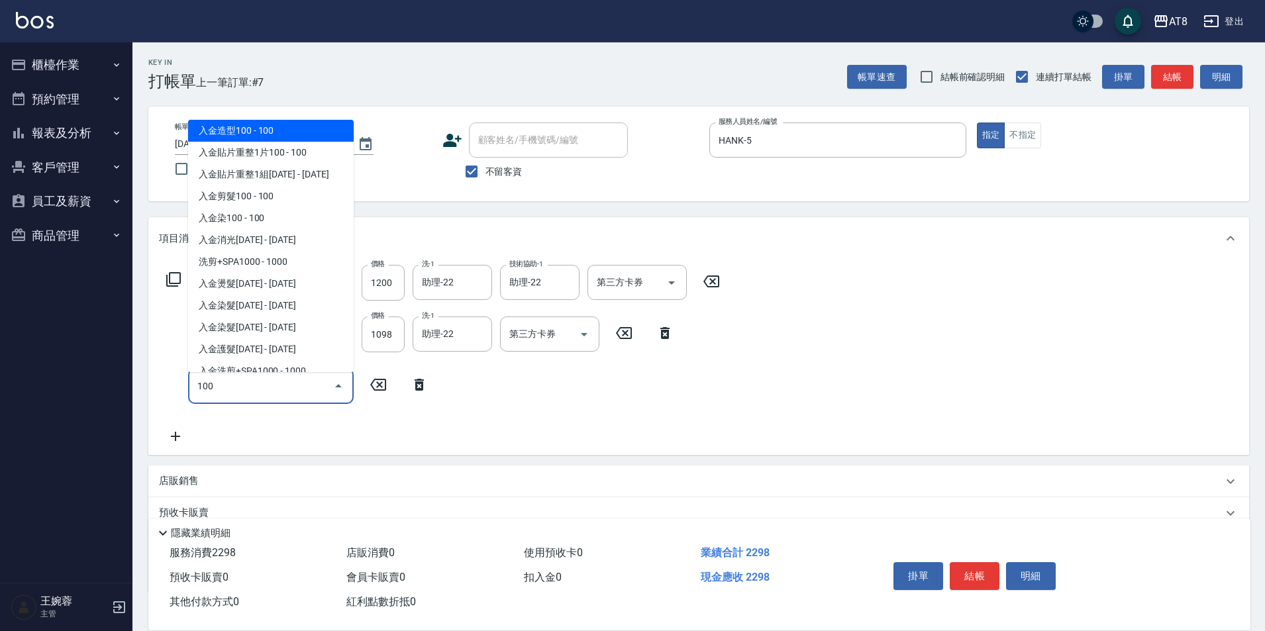
type input "入金造型100(1100)"
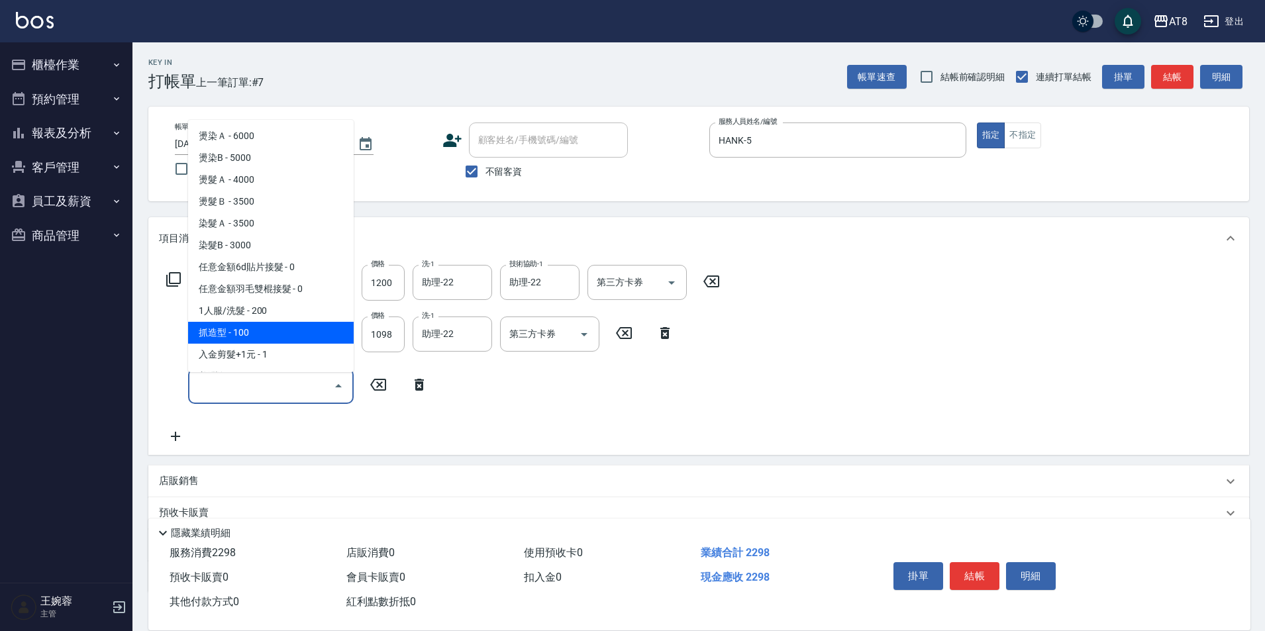
click at [176, 282] on icon at bounding box center [174, 280] width 16 height 16
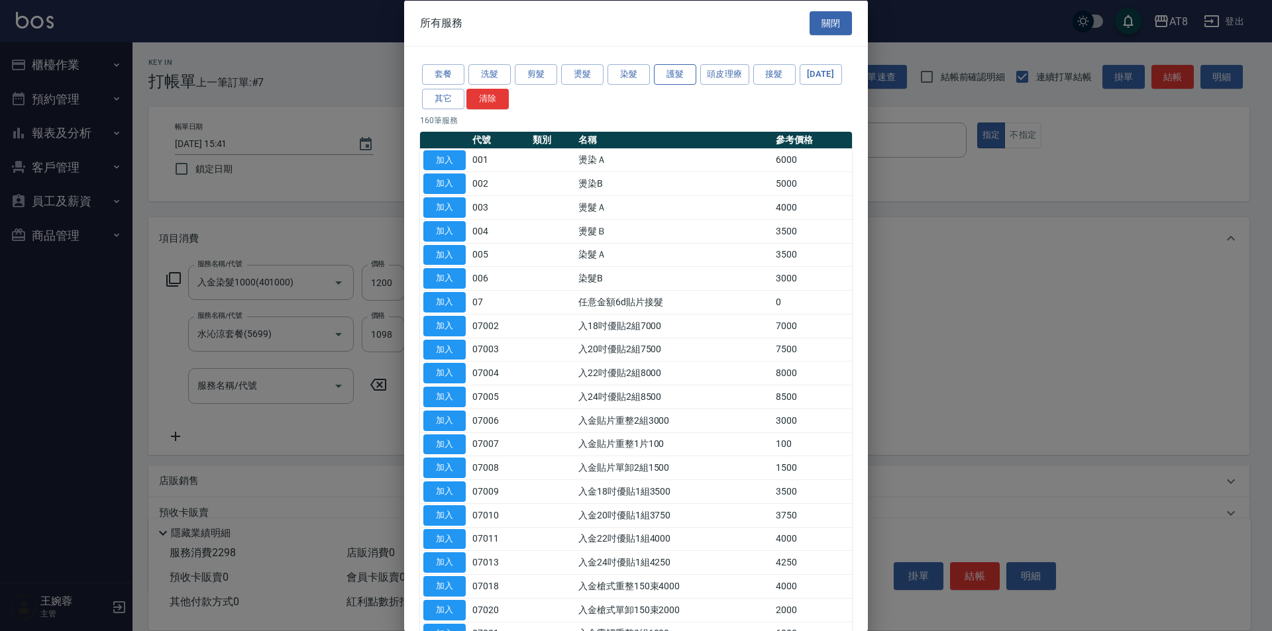
click at [668, 74] on button "護髮" at bounding box center [675, 74] width 42 height 21
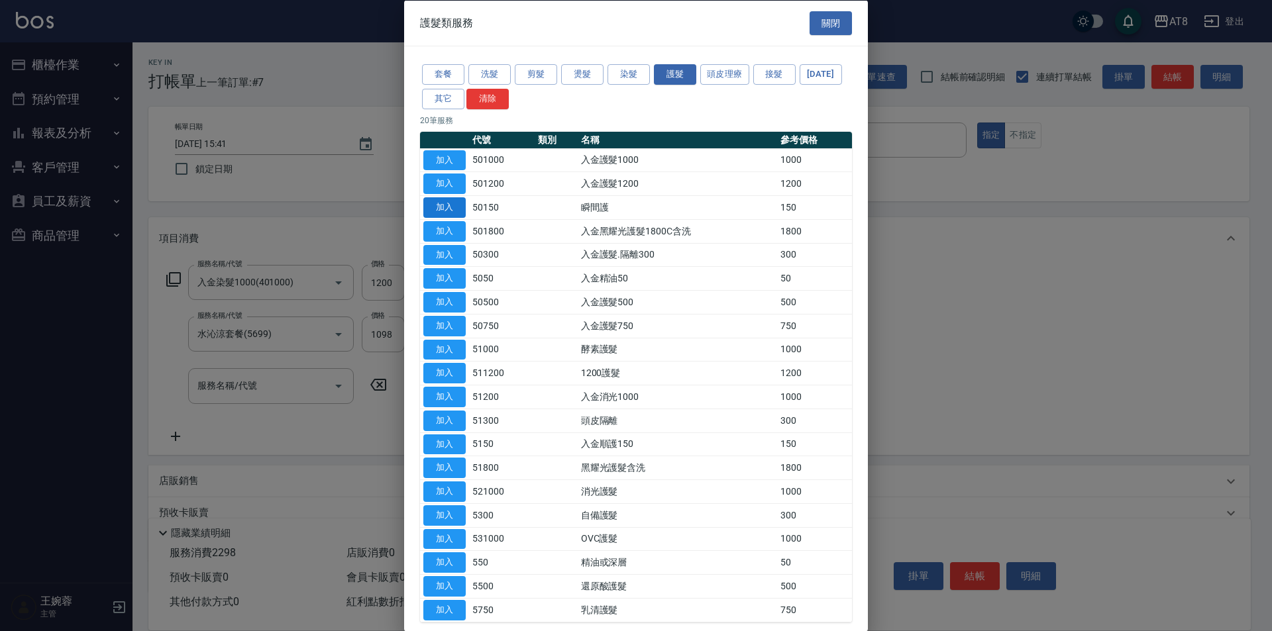
click at [452, 218] on button "加入" at bounding box center [444, 207] width 42 height 21
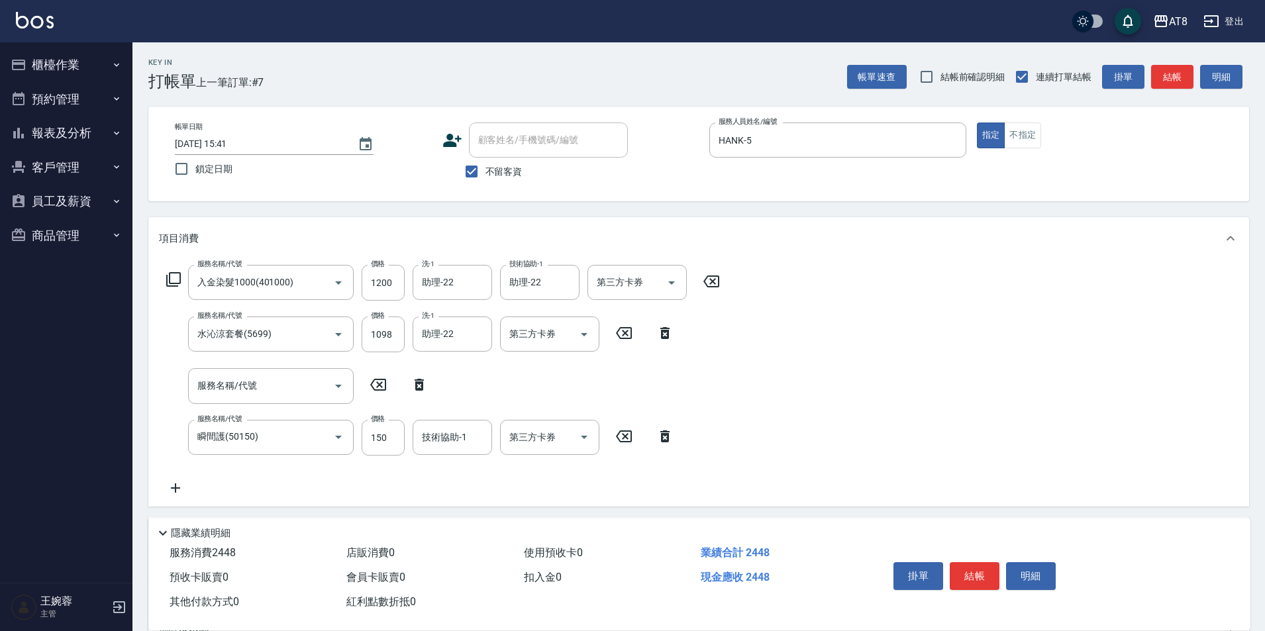
click at [418, 387] on icon at bounding box center [419, 385] width 33 height 16
type input "瞬間護(50150)"
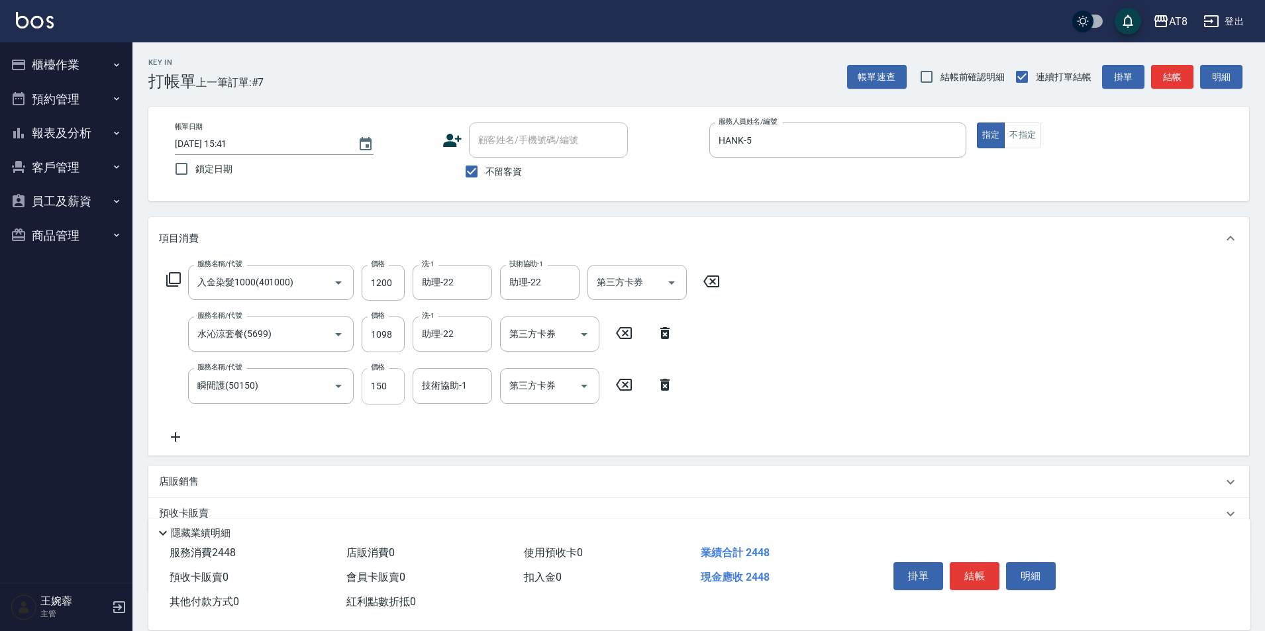
click at [393, 391] on input "150" at bounding box center [383, 386] width 43 height 36
type input "200"
type input "助理-22"
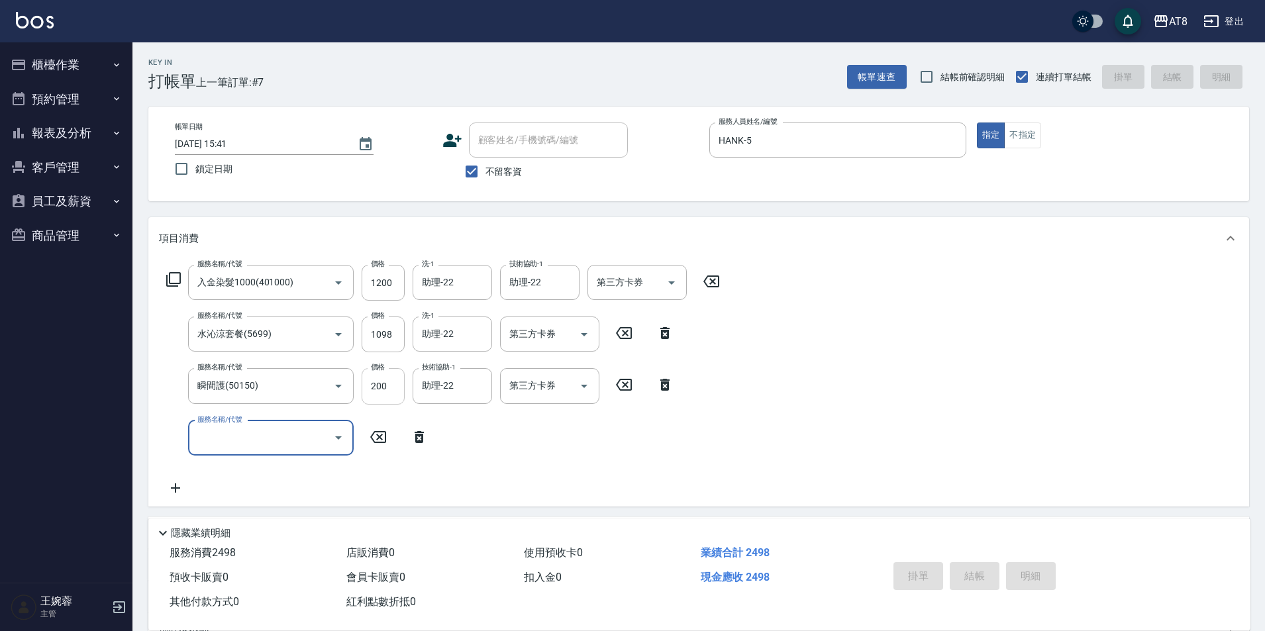
type input "[DATE] 15:44"
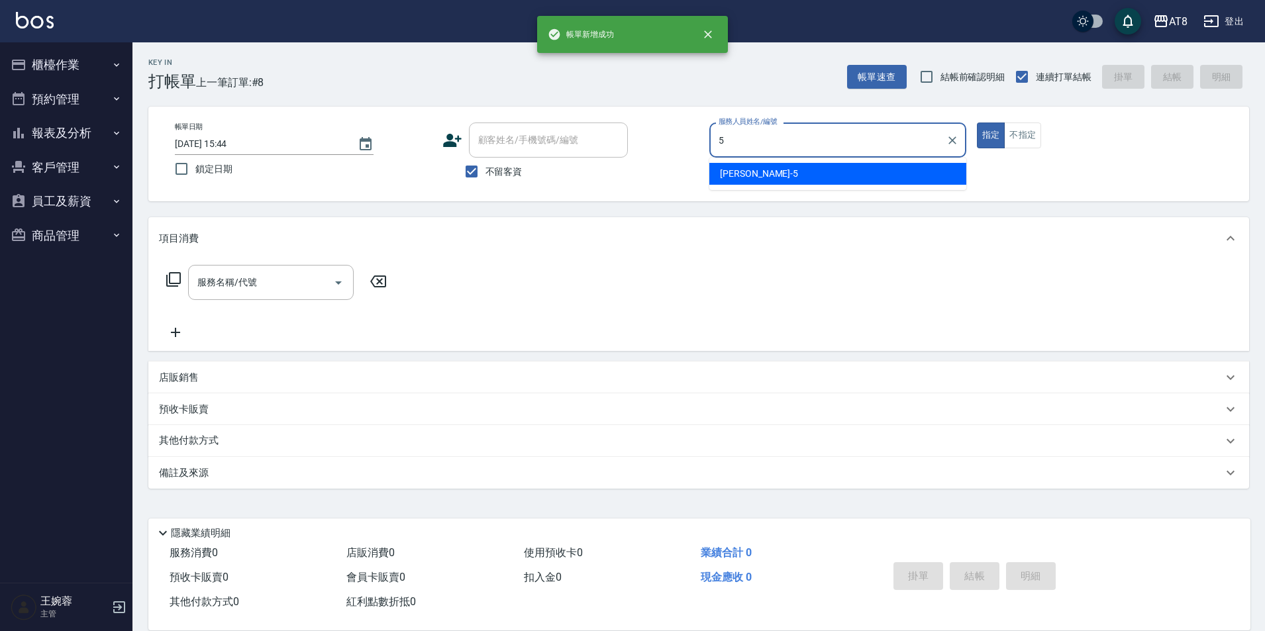
type input "HANK-5"
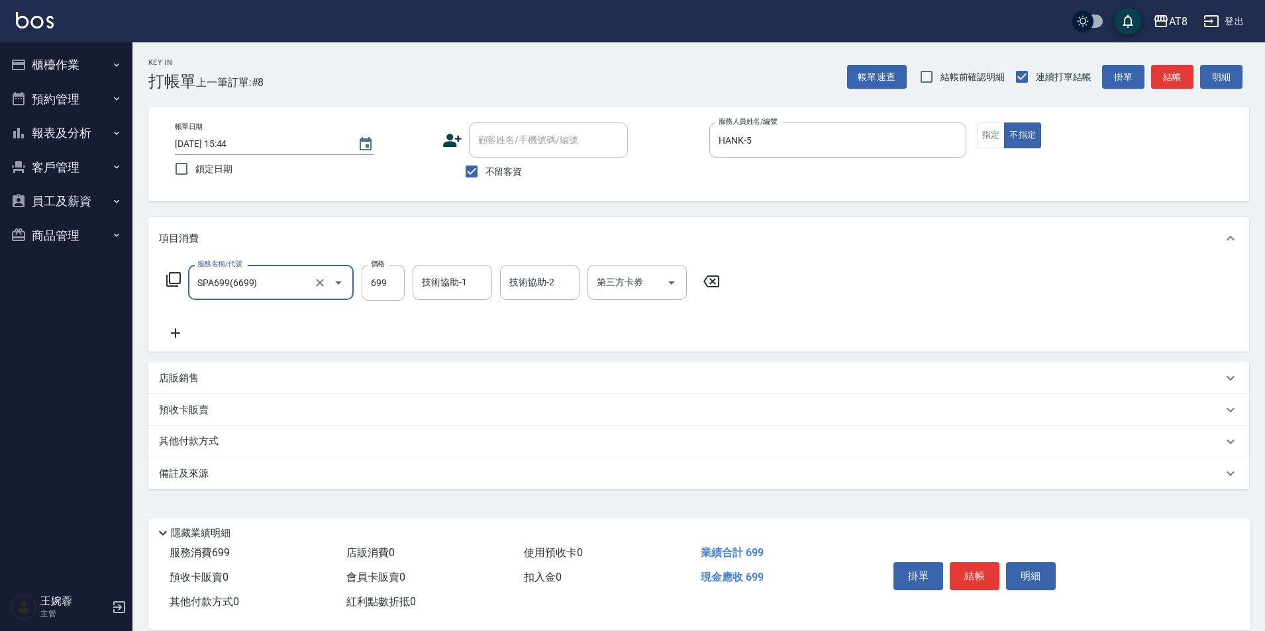
type input "SPA699(6699)"
type input "助理-35"
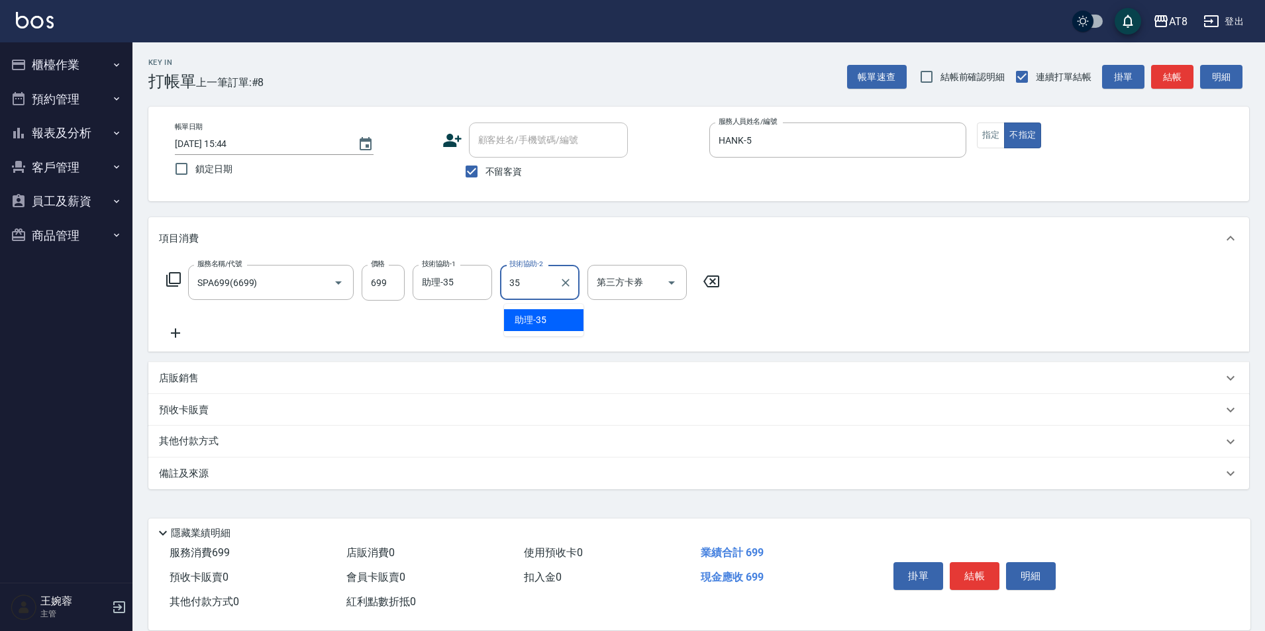
type input "助理-35"
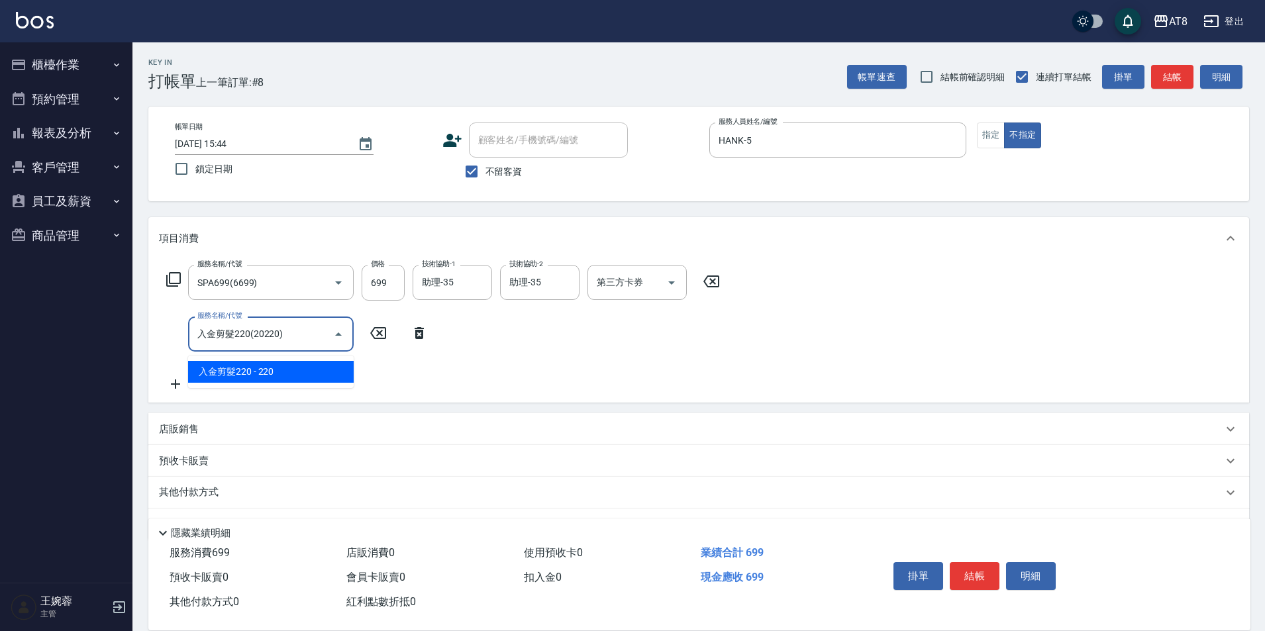
type input "入金剪髮220(20220)"
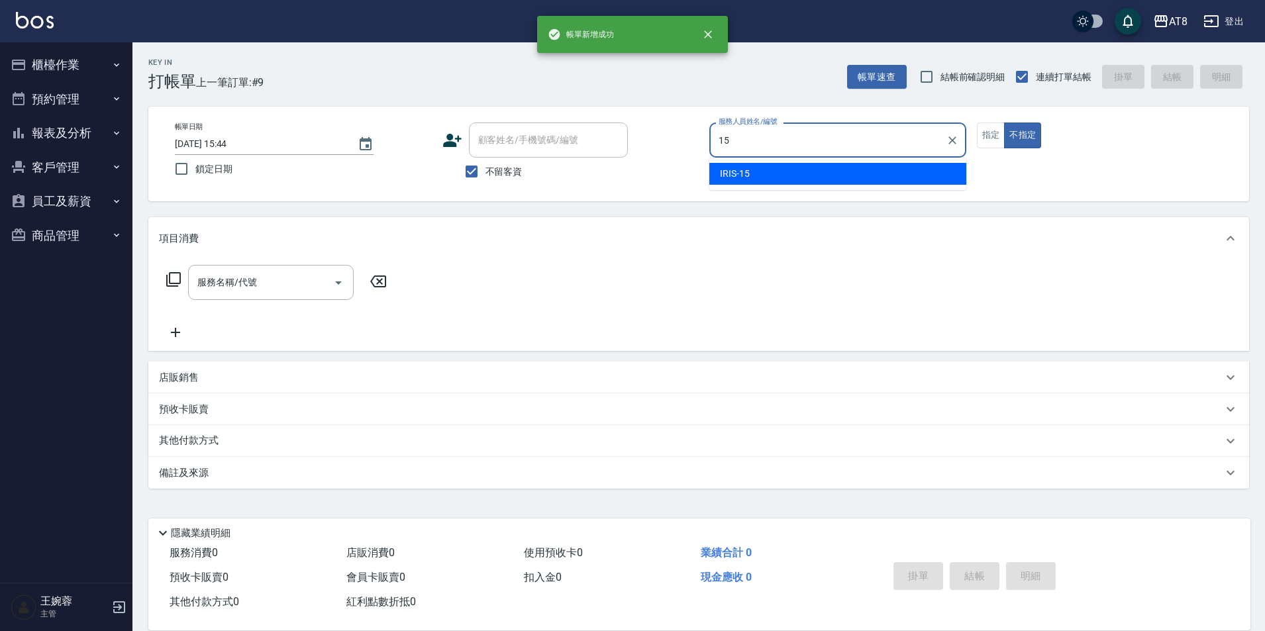
type input "IRIS-15"
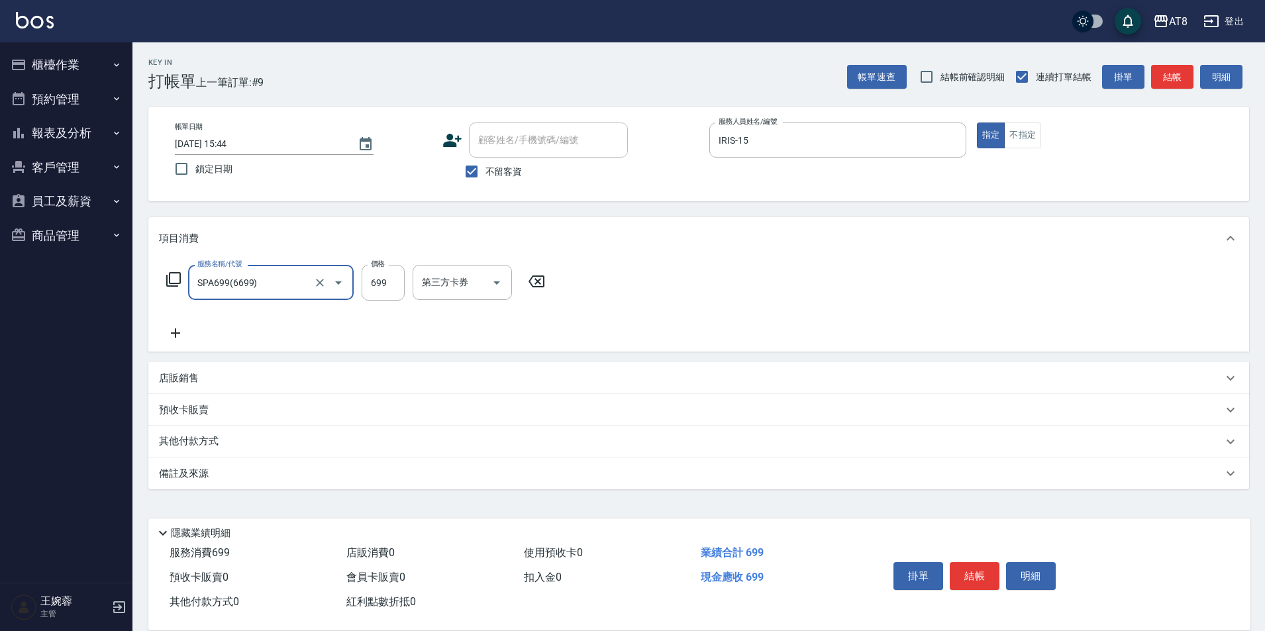
type input "SPA699(6699)"
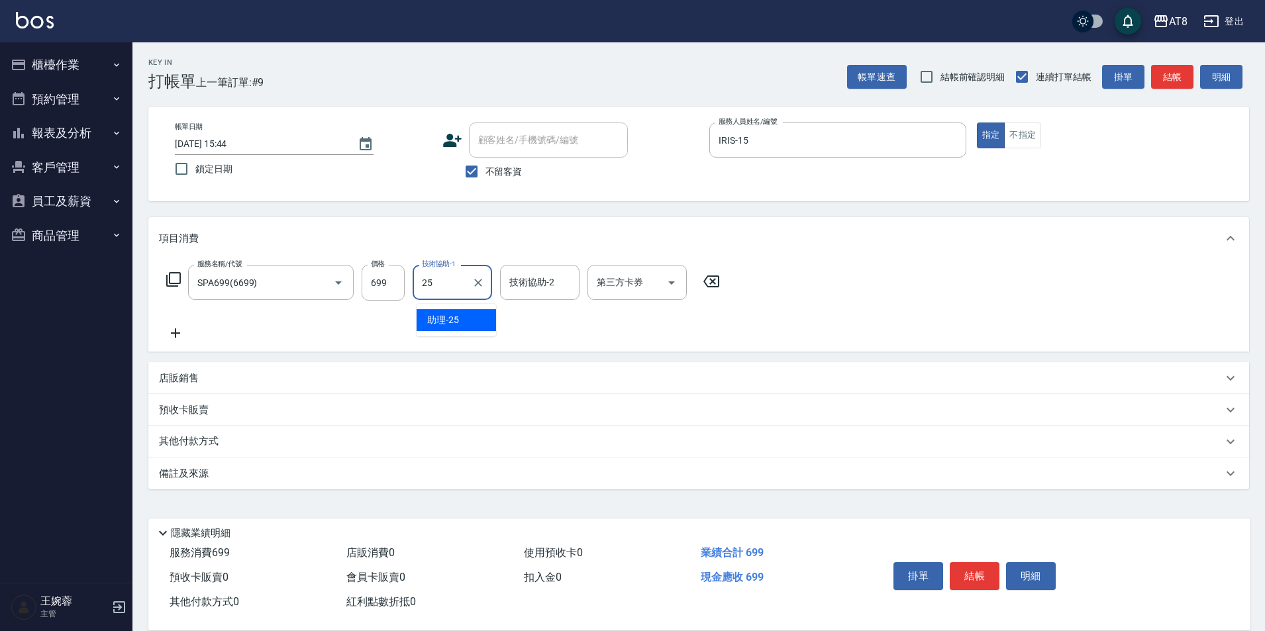
type input "助理-25"
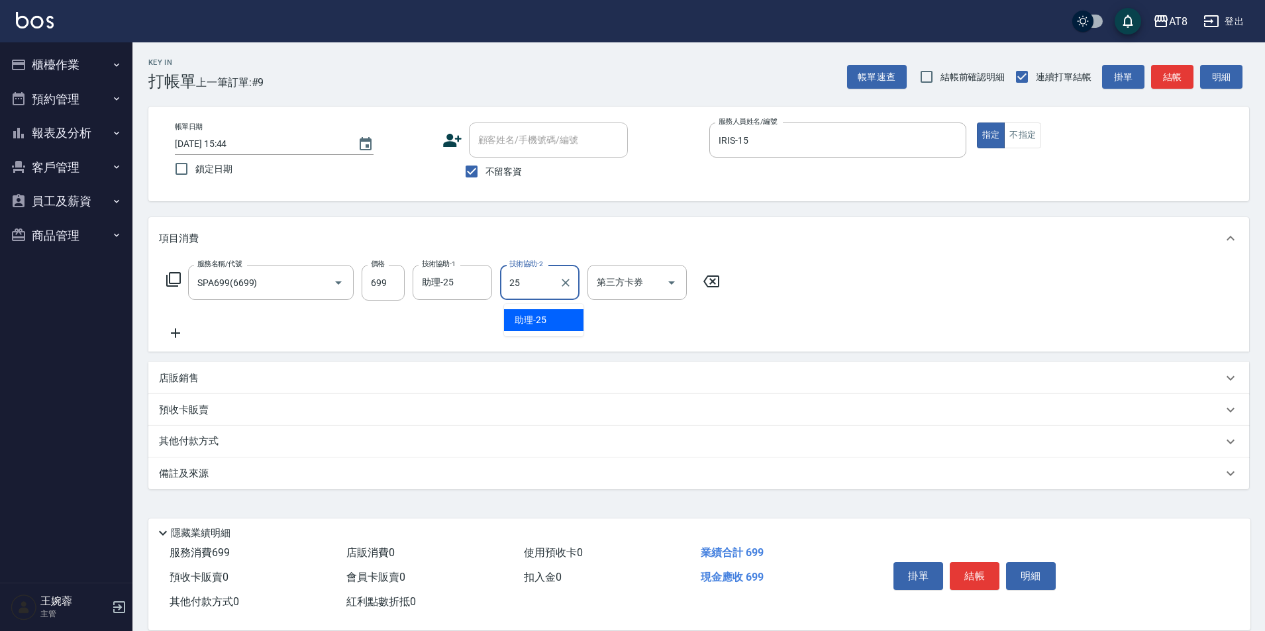
type input "助理-25"
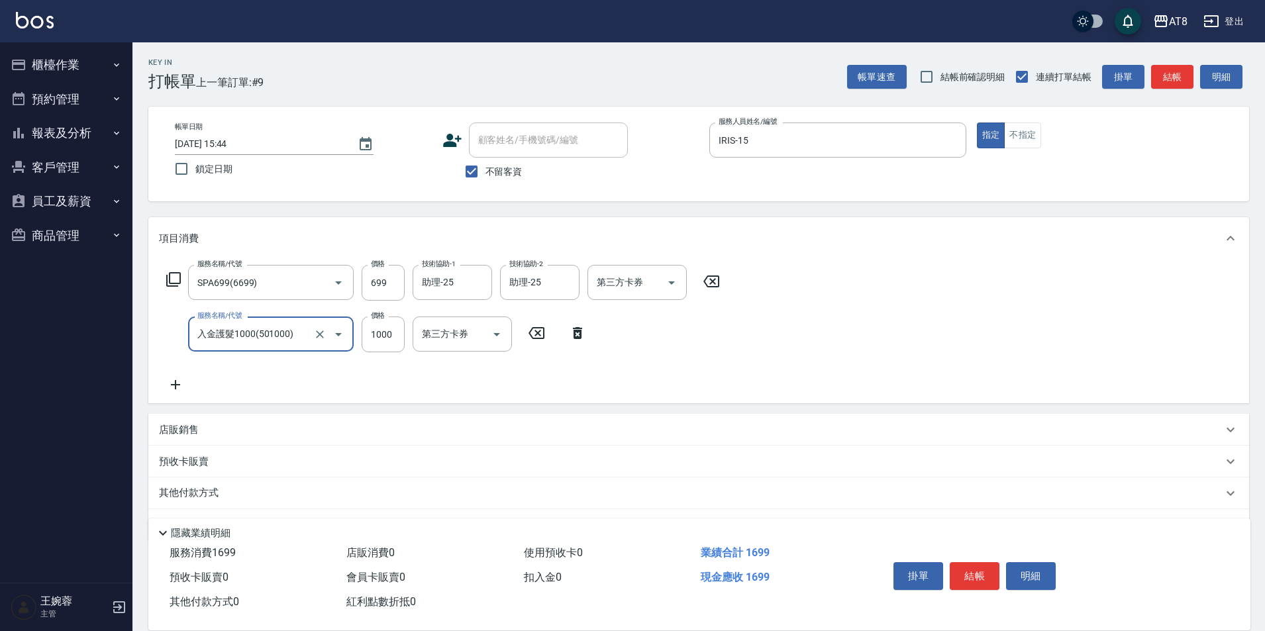
type input "入金護髮1000(501000)"
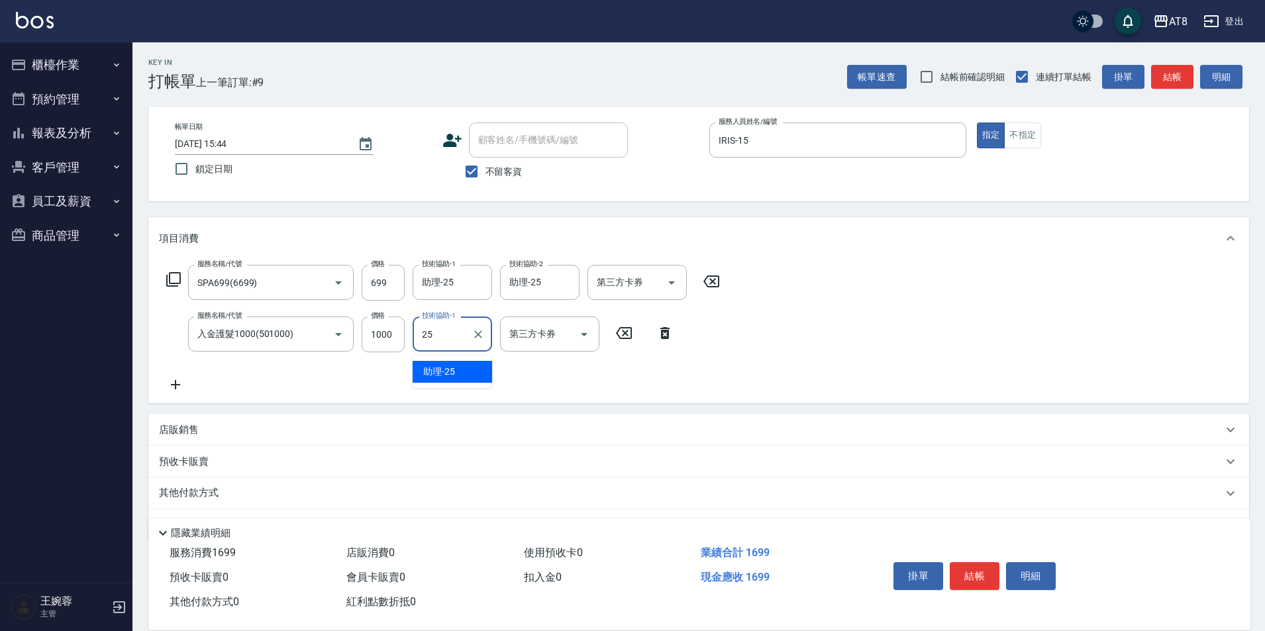
type input "助理-25"
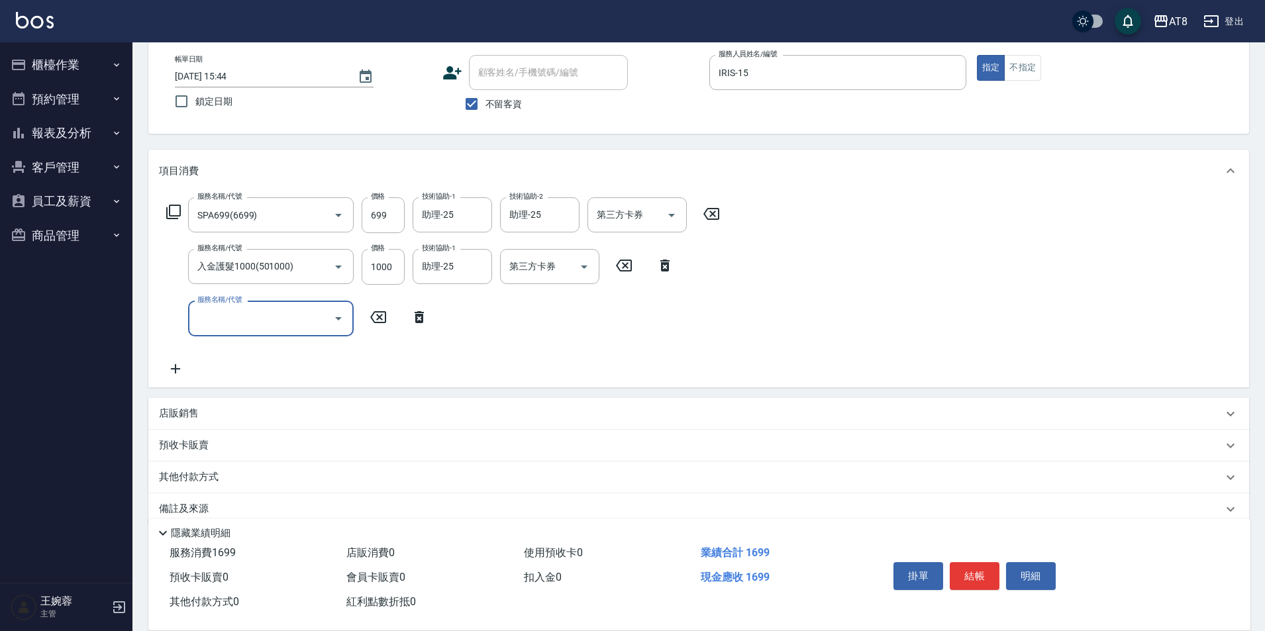
scroll to position [70, 0]
click at [408, 409] on div "店販銷售" at bounding box center [698, 412] width 1101 height 32
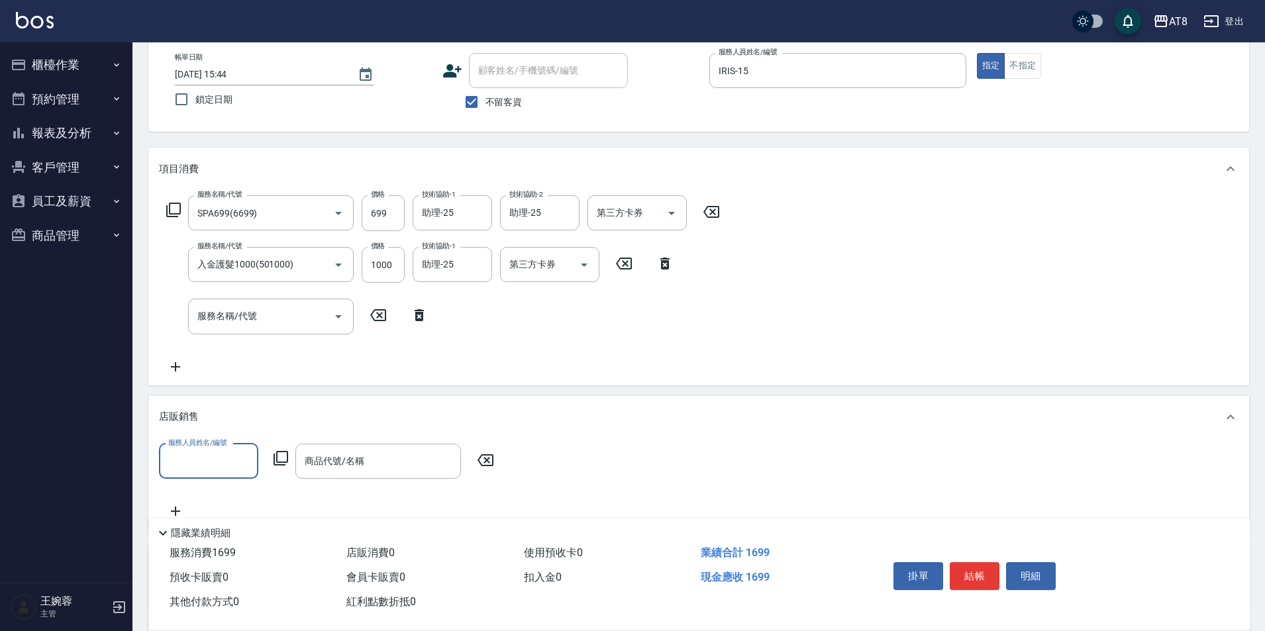
scroll to position [0, 0]
type input "IRIS-15"
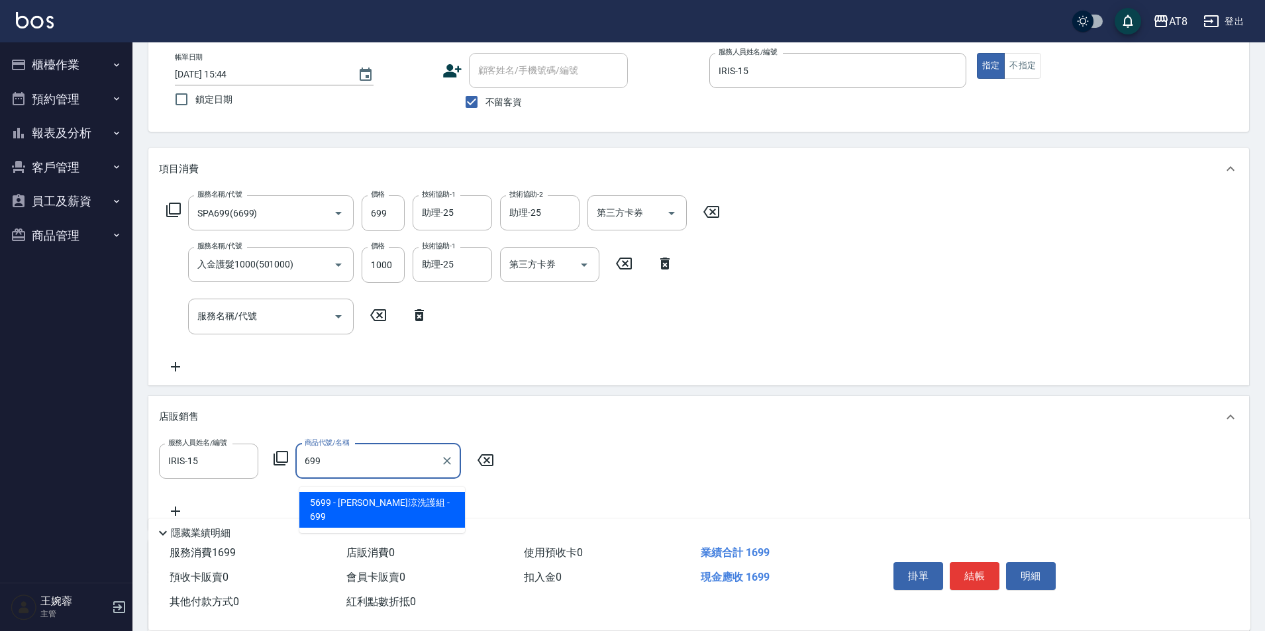
type input "[PERSON_NAME]涼洗護組"
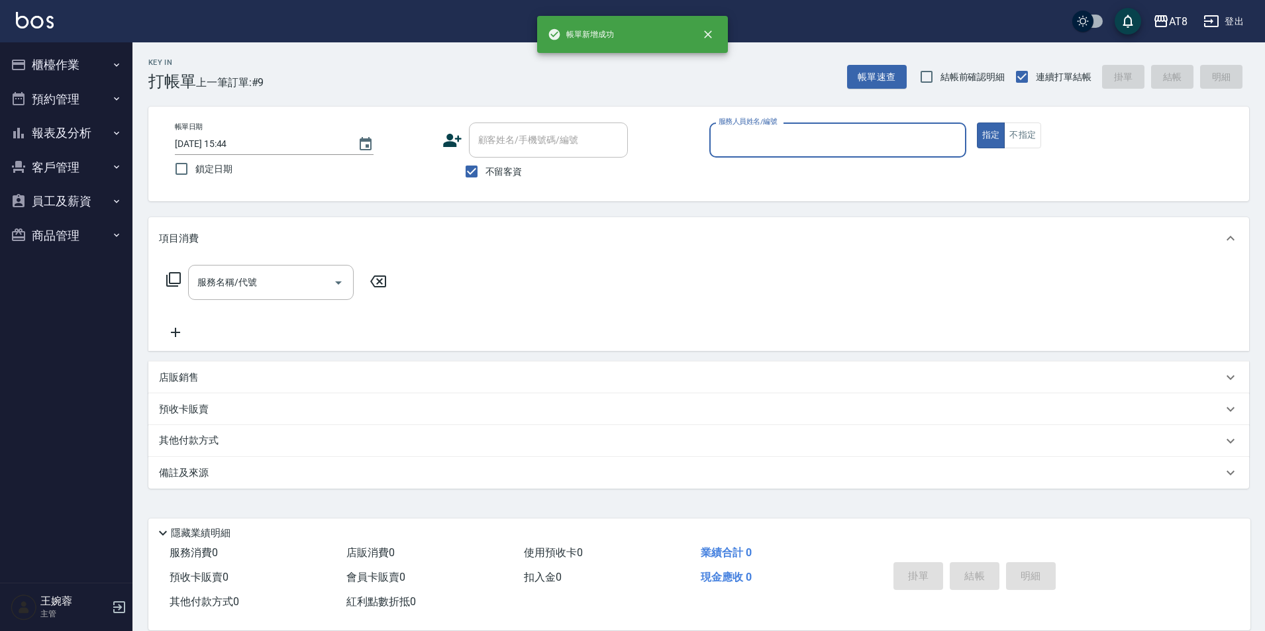
scroll to position [7, 0]
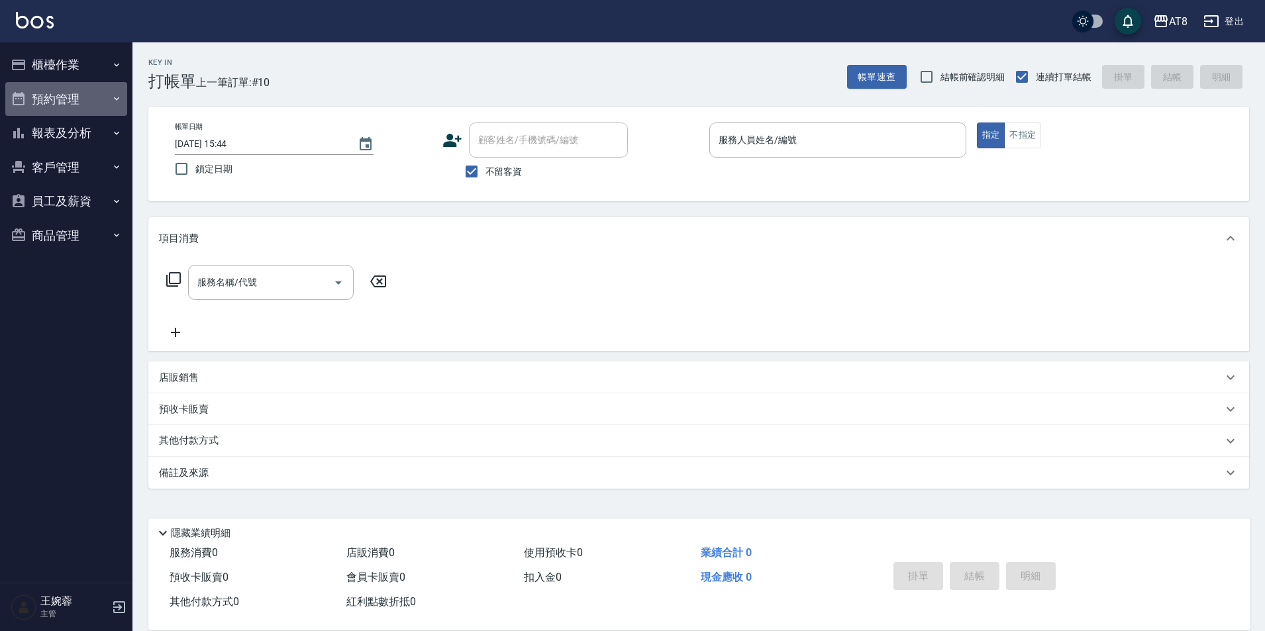
click at [39, 95] on button "預約管理" at bounding box center [66, 99] width 122 height 34
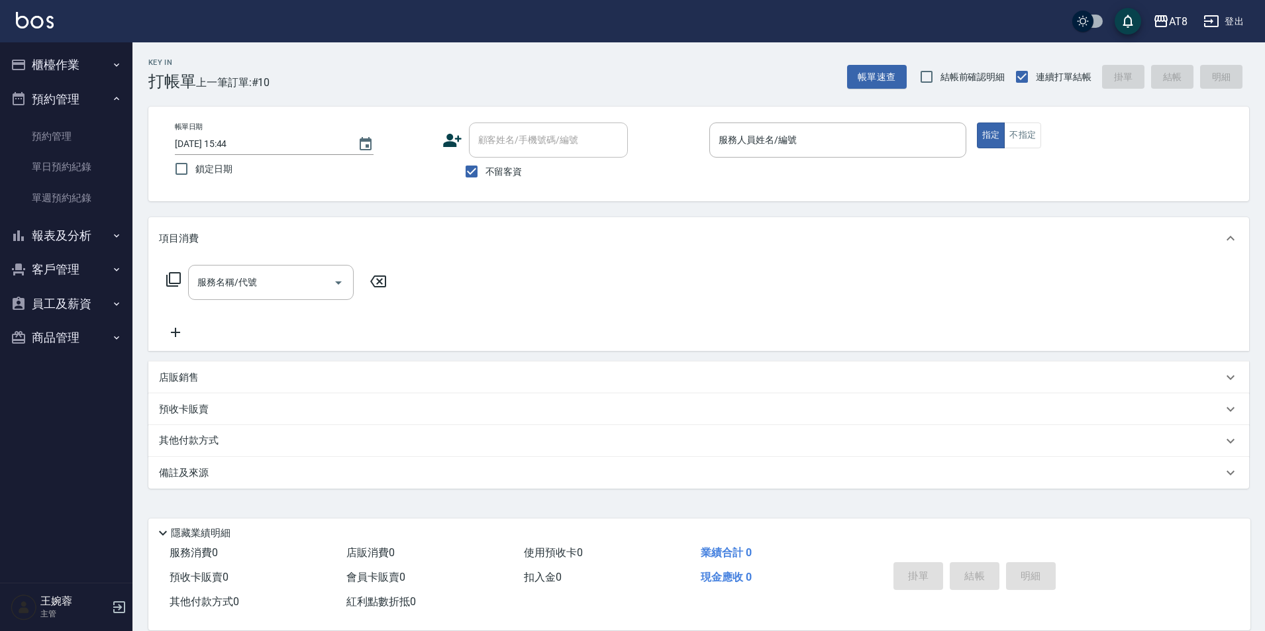
click at [64, 62] on button "櫃檯作業" at bounding box center [66, 65] width 122 height 34
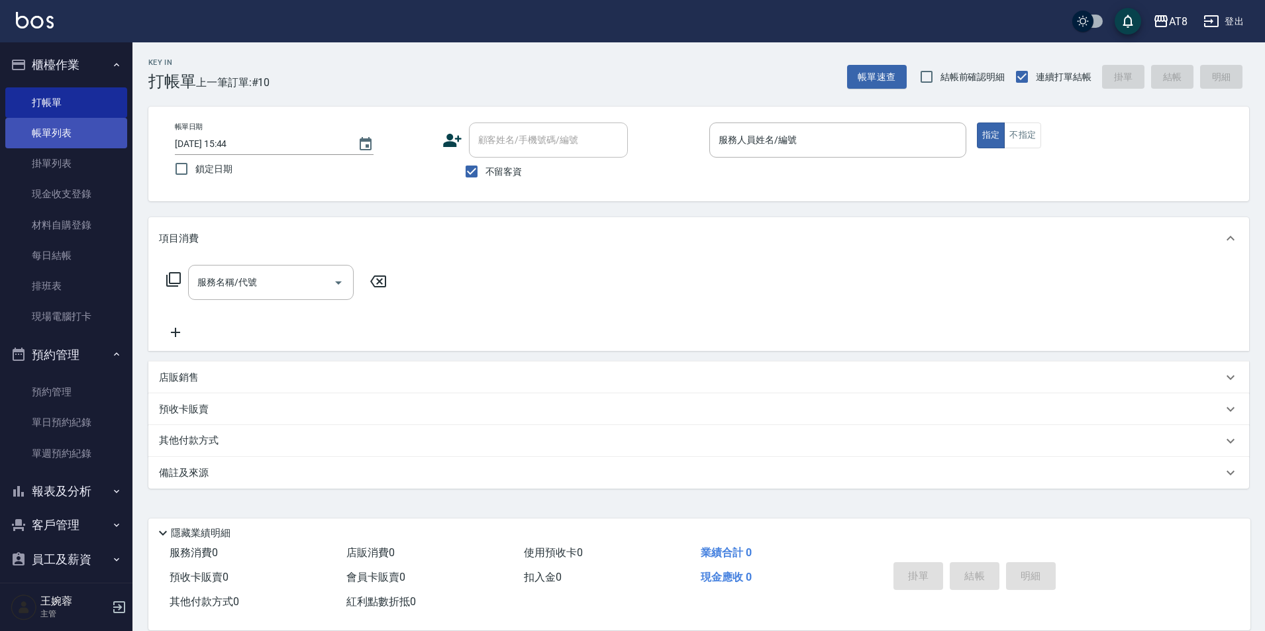
click at [74, 132] on link "帳單列表" at bounding box center [66, 133] width 122 height 30
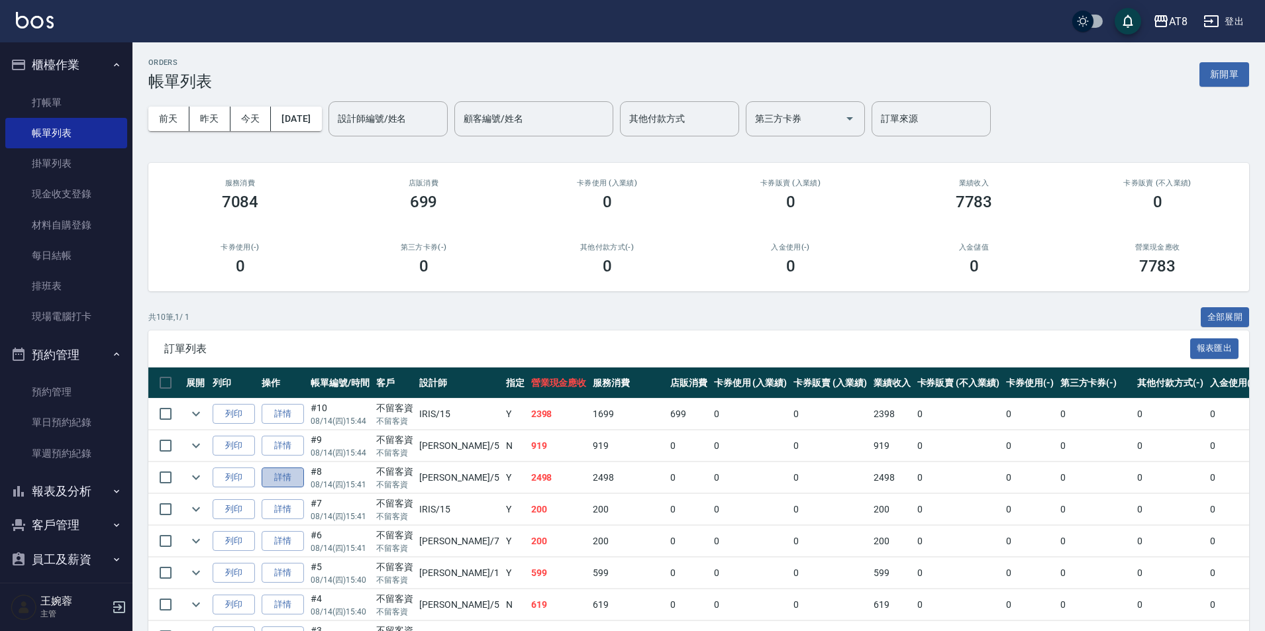
click at [301, 488] on link "詳情" at bounding box center [283, 478] width 42 height 21
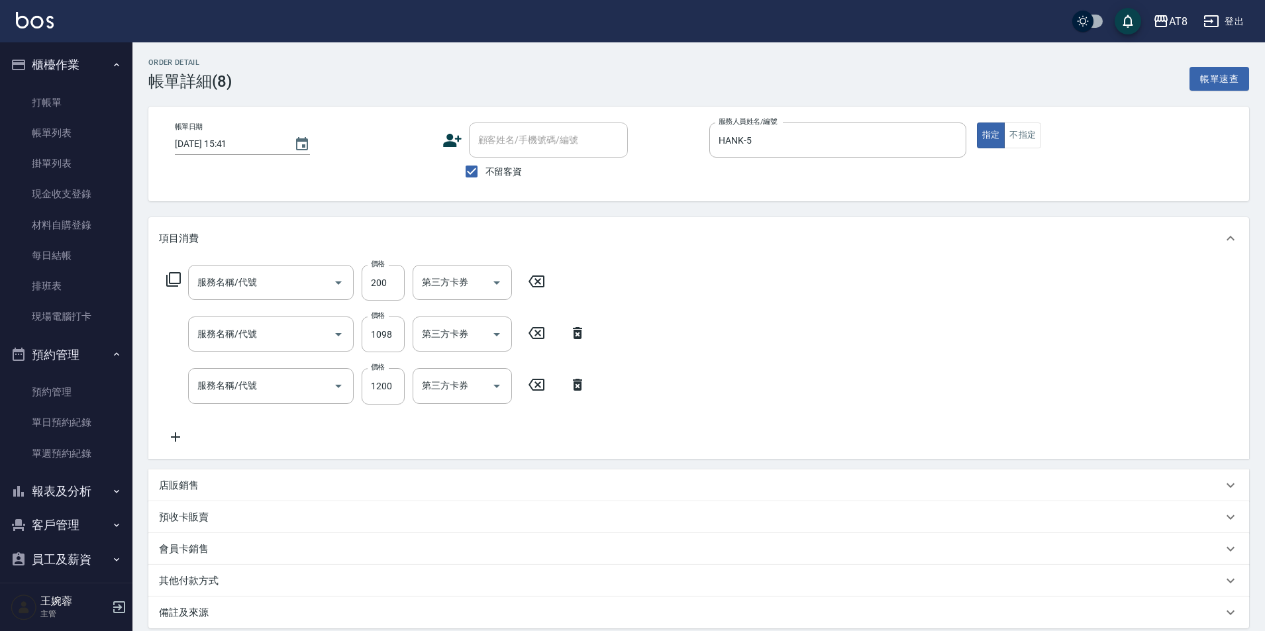
type input "[DATE] 15:41"
checkbox input "true"
type input "HANK-5"
type input "瞬間護(50150)"
type input "水沁涼套餐(5699)"
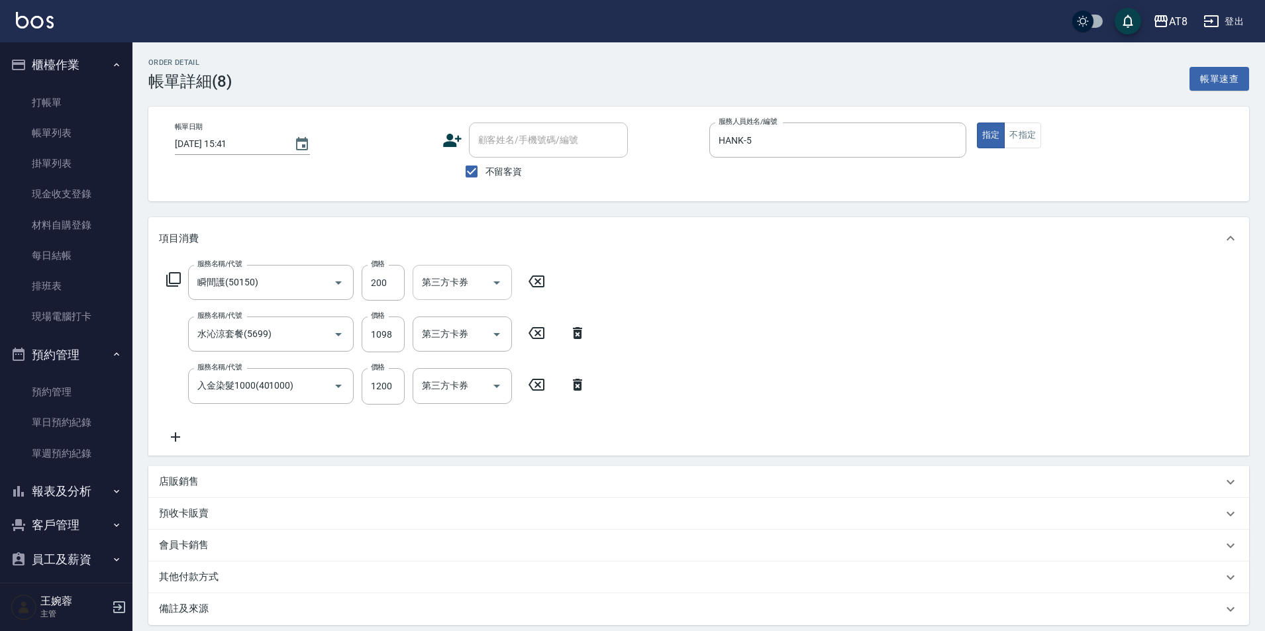
type input "入金染髮1000(401000)"
click at [592, 285] on icon "Open" at bounding box center [584, 283] width 16 height 16
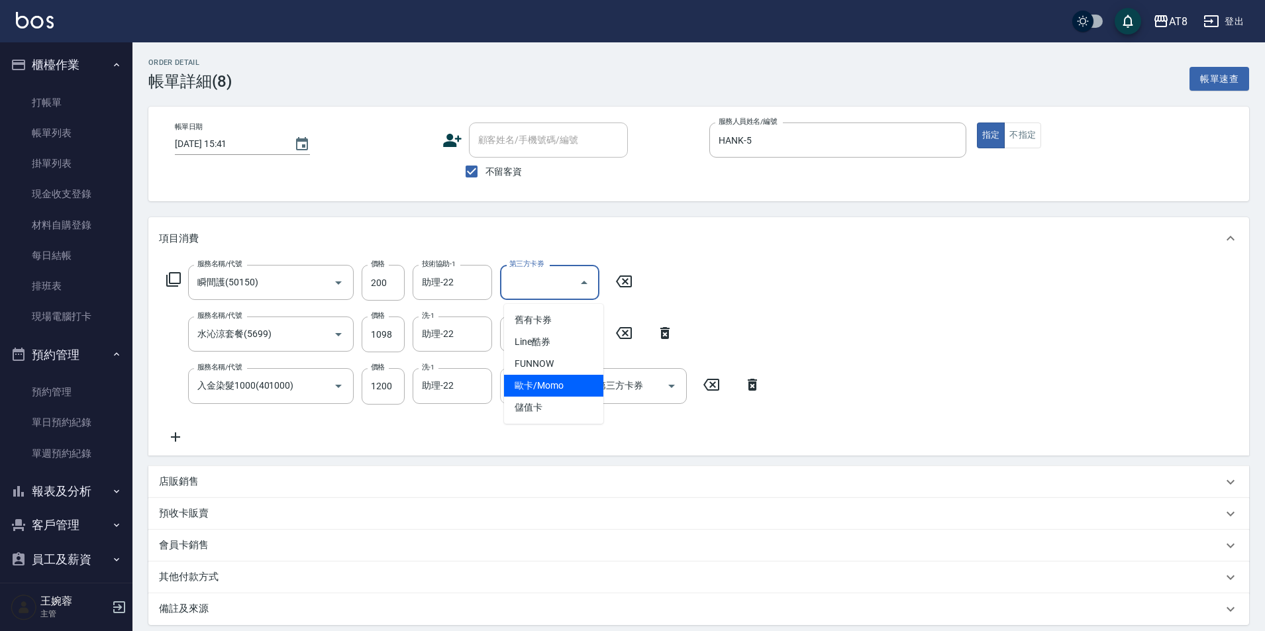
click at [568, 395] on span "歐卡/Momo" at bounding box center [553, 386] width 99 height 22
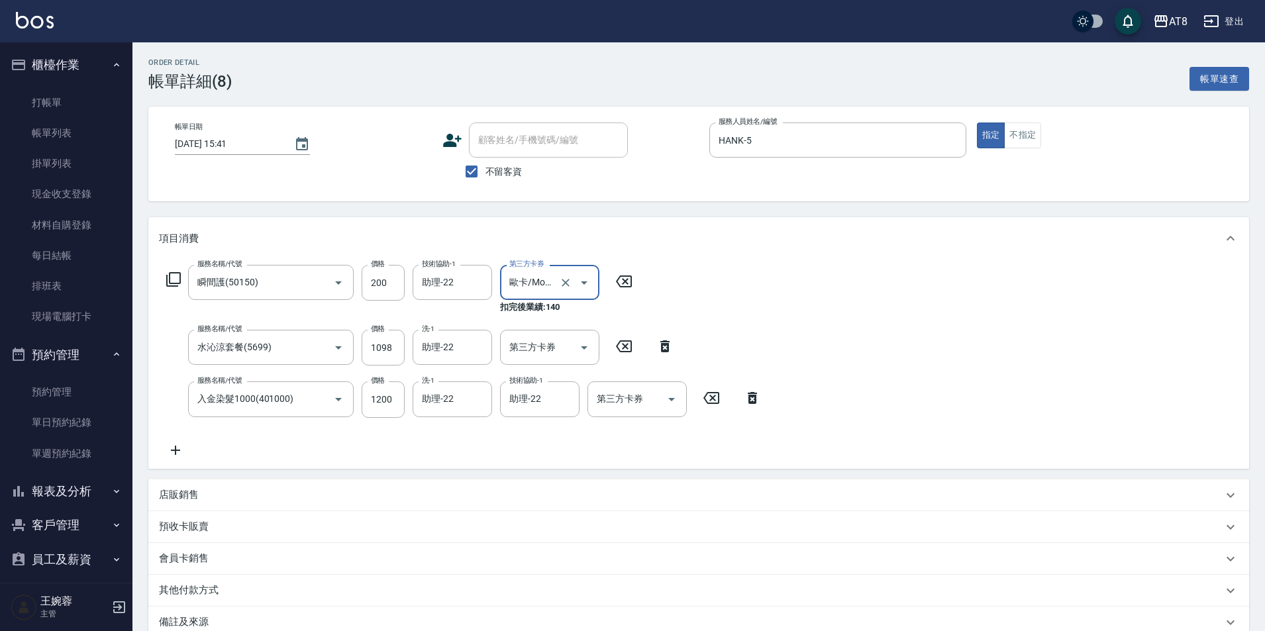
click at [591, 288] on icon "Open" at bounding box center [584, 283] width 16 height 16
click at [552, 402] on span "儲值卡" at bounding box center [553, 408] width 99 height 22
type input "儲值卡"
click at [588, 344] on icon "Open" at bounding box center [584, 348] width 16 height 16
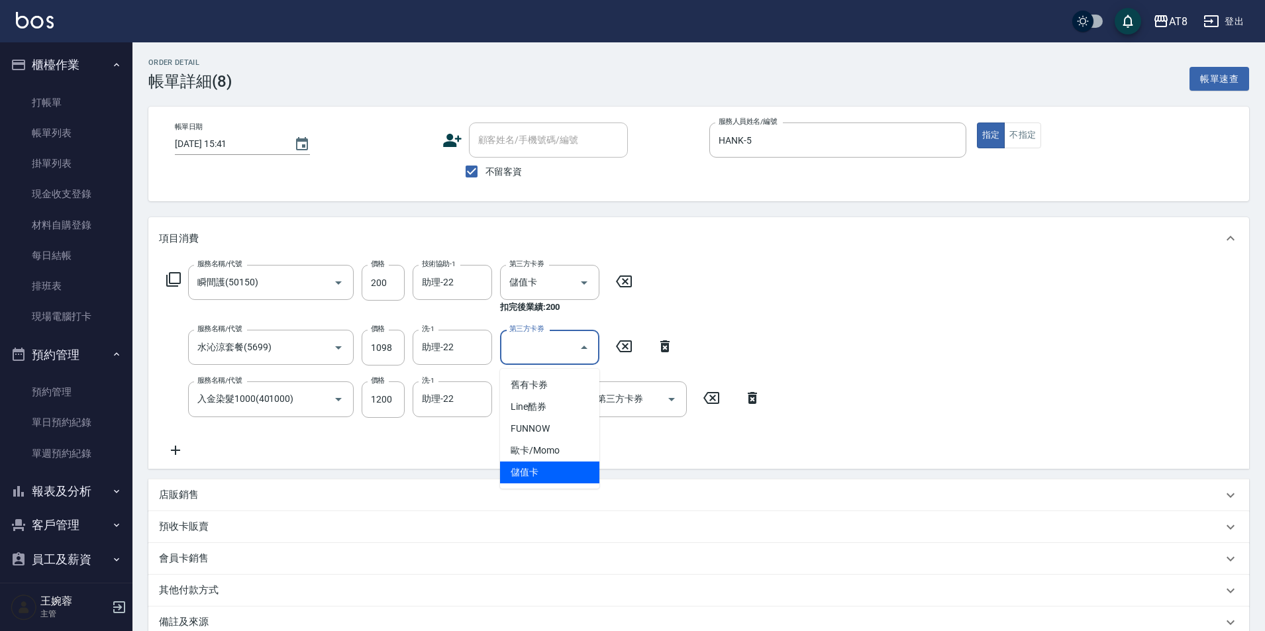
click at [544, 474] on span "儲值卡" at bounding box center [549, 473] width 99 height 22
type input "儲值卡"
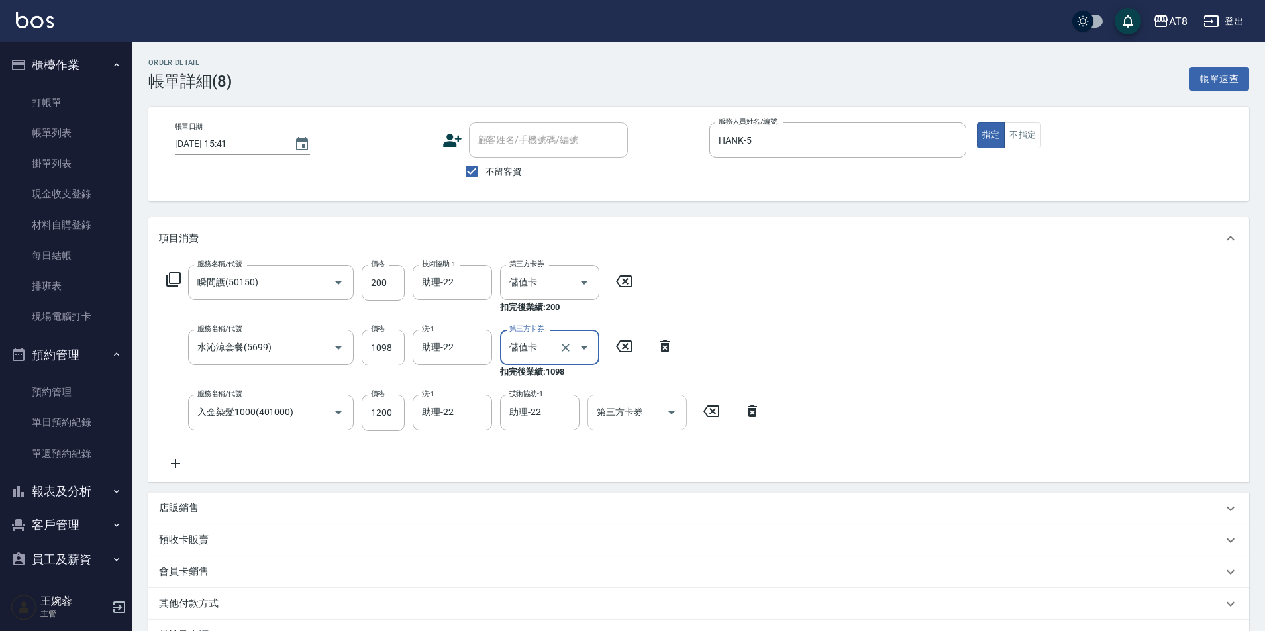
click at [676, 416] on icon "Open" at bounding box center [672, 413] width 16 height 16
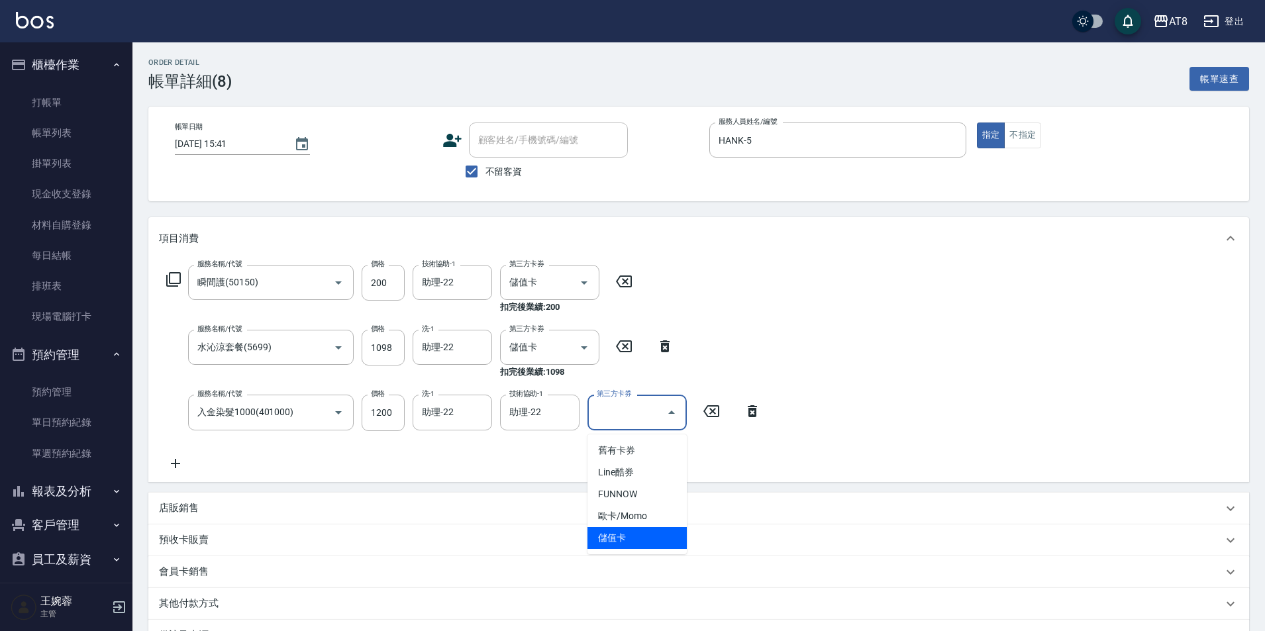
click at [629, 529] on span "儲值卡" at bounding box center [636, 538] width 99 height 22
type input "儲值卡"
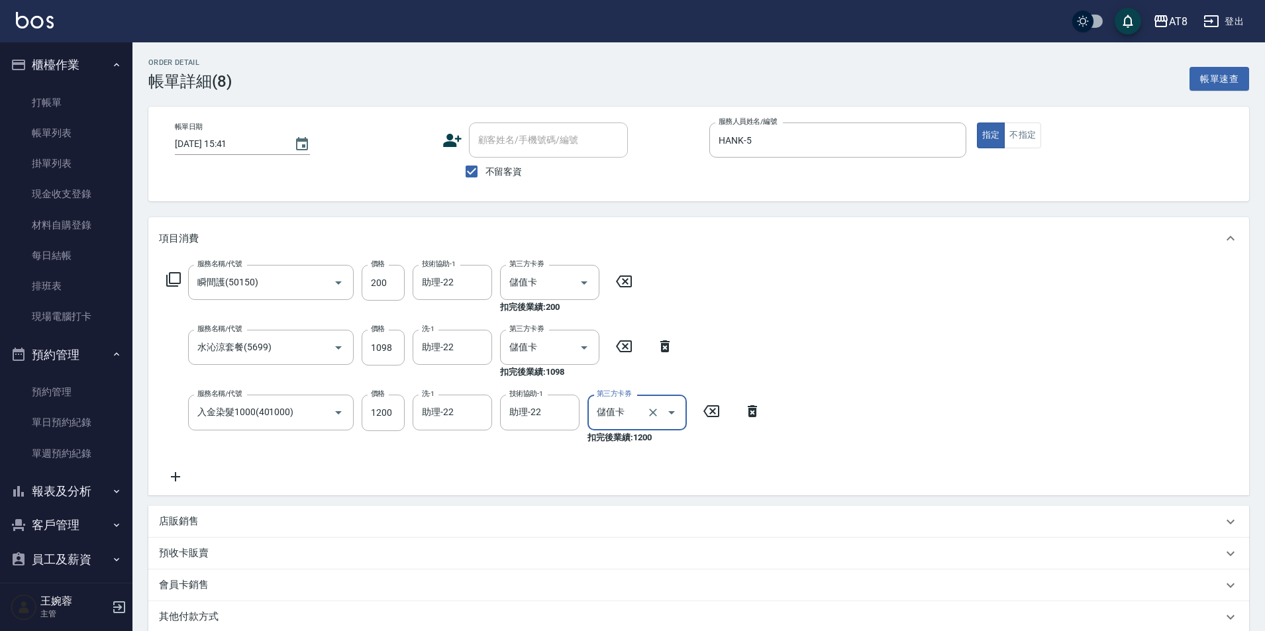
click at [178, 485] on icon at bounding box center [175, 477] width 33 height 16
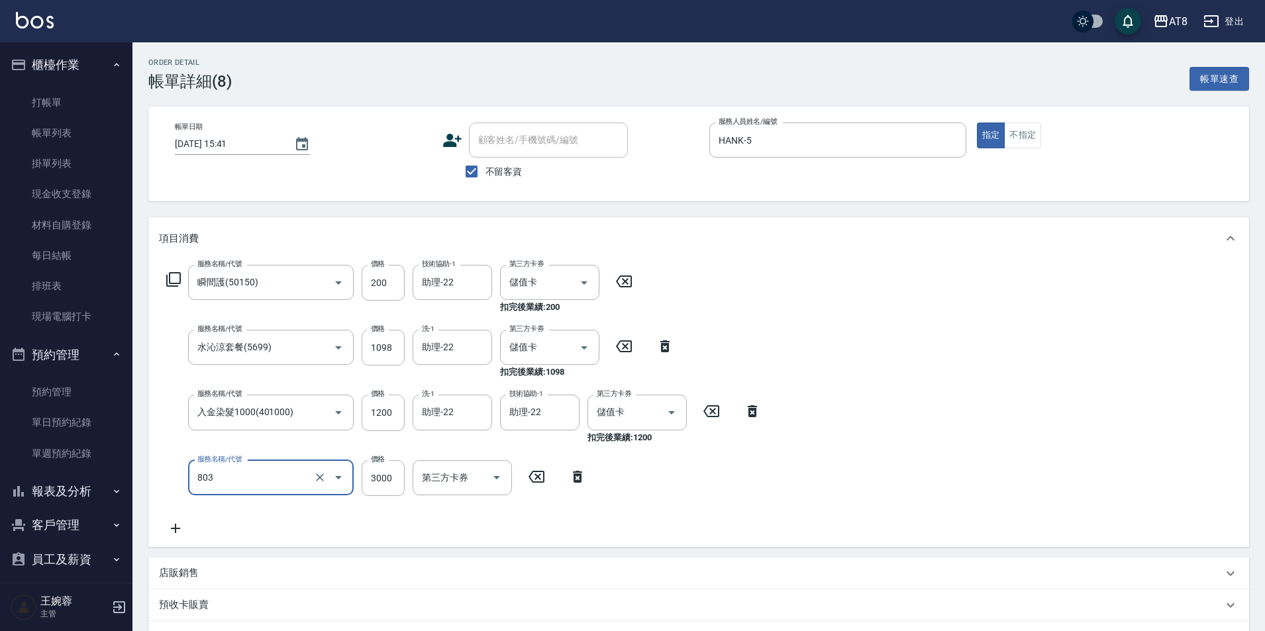
type input "頂級豪華3(803)"
click at [919, 499] on div "服務名稱/代號 瞬間護(50150) 服務名稱/代號 價格 200 價格 技術協助-1 助理-22 技術協助-1 第三方卡券 儲值卡 第三方卡券 扣完後業績:…" at bounding box center [698, 403] width 1101 height 287
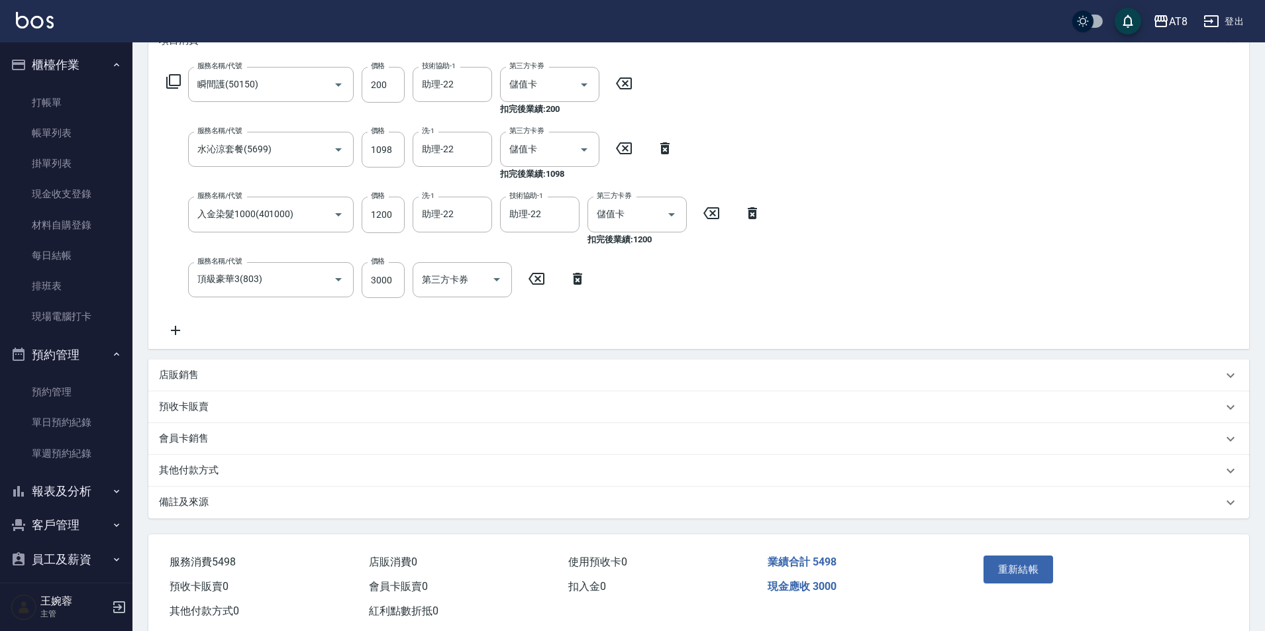
scroll to position [203, 0]
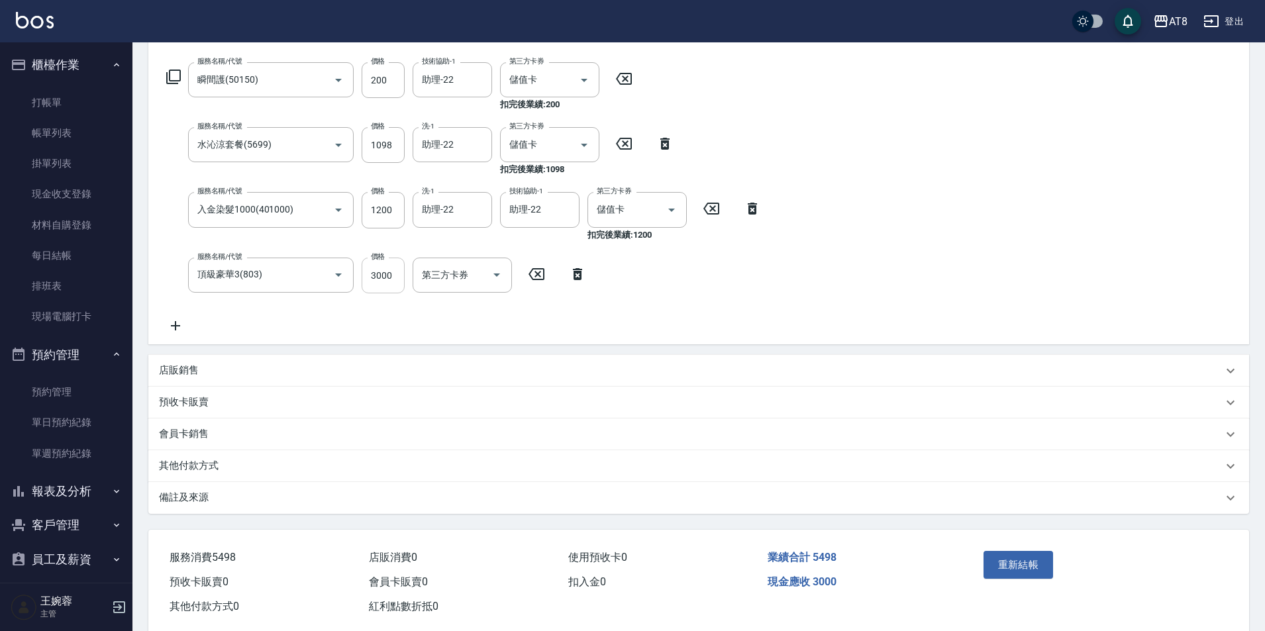
click at [395, 281] on input "3000" at bounding box center [383, 276] width 43 height 36
click at [386, 276] on input "1500" at bounding box center [383, 276] width 43 height 36
type input "2000"
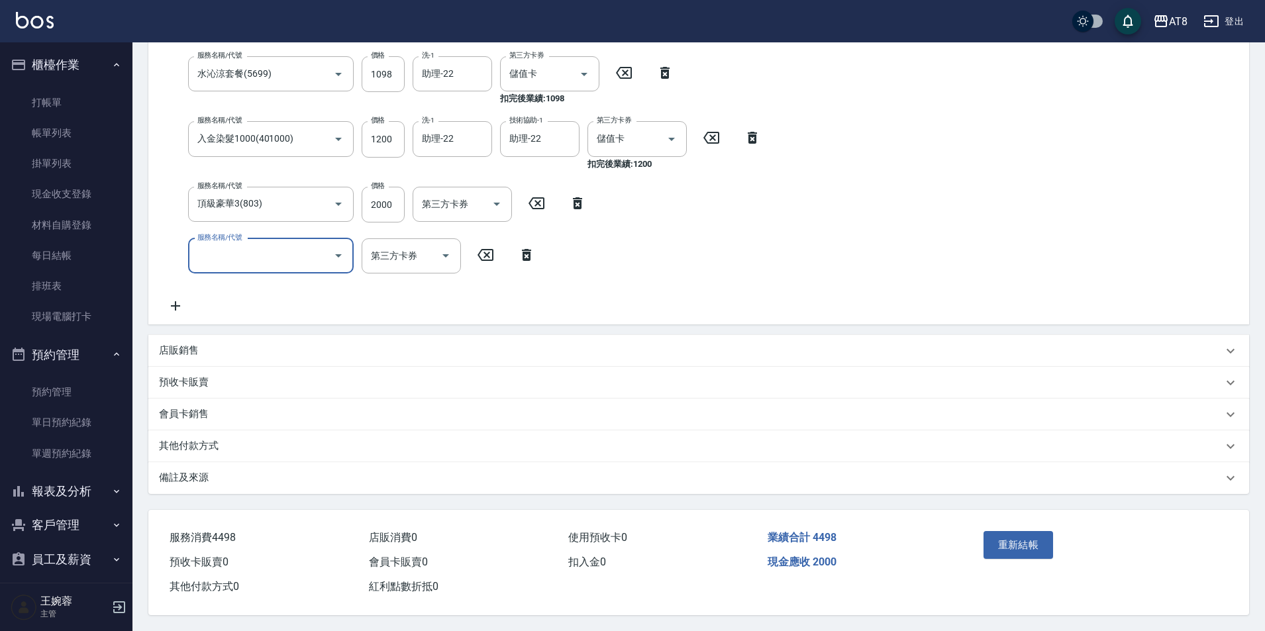
scroll to position [297, 0]
click at [1038, 531] on button "重新結帳" at bounding box center [1019, 545] width 70 height 28
